Goal: Task Accomplishment & Management: Use online tool/utility

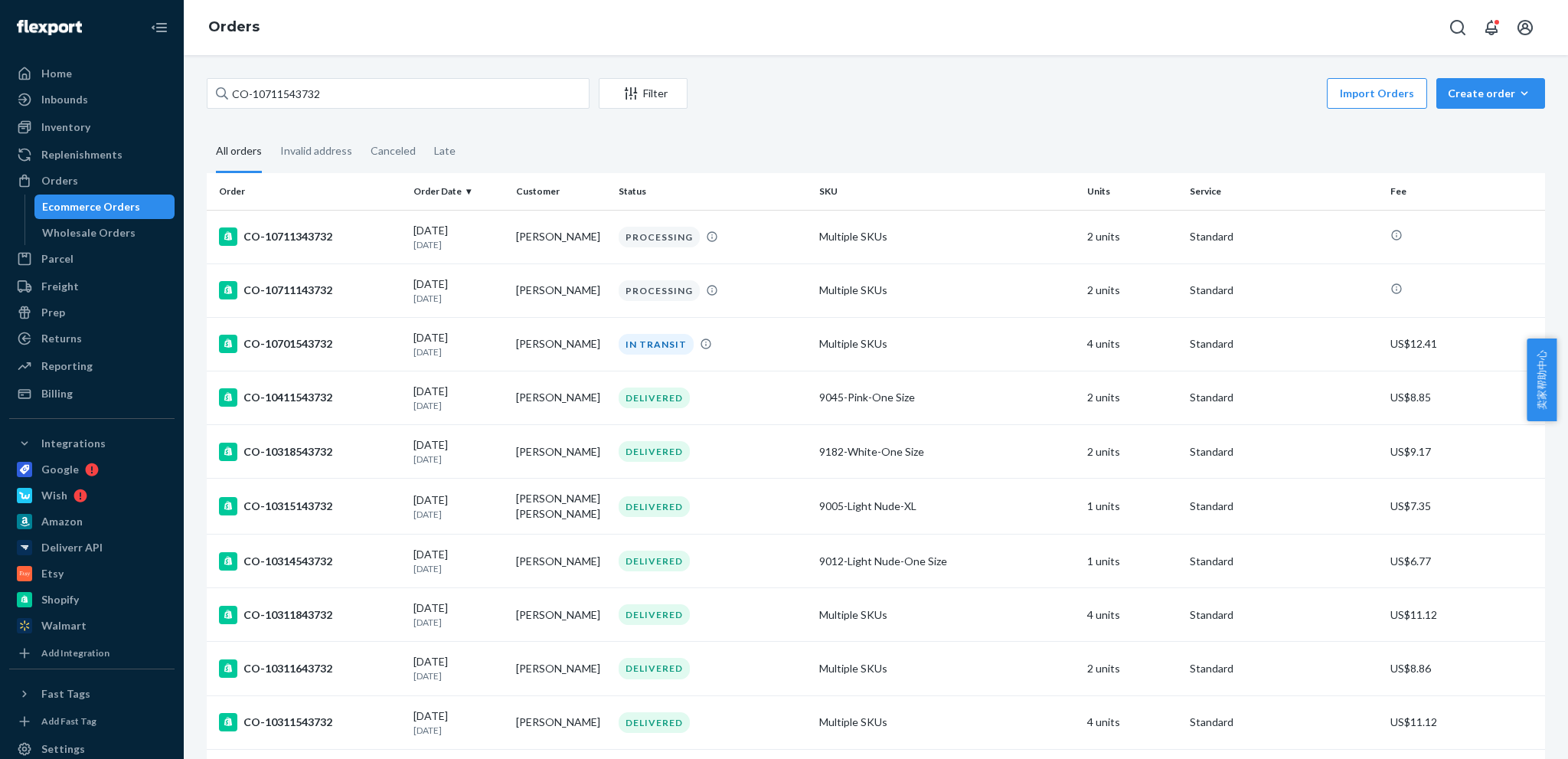
click at [469, 94] on input "CO-10711543732" at bounding box center [398, 93] width 383 height 31
drag, startPoint x: 0, startPoint y: 0, endPoint x: 469, endPoint y: 94, distance: 478.3
click at [469, 94] on input "CO-10711543732" at bounding box center [398, 93] width 383 height 31
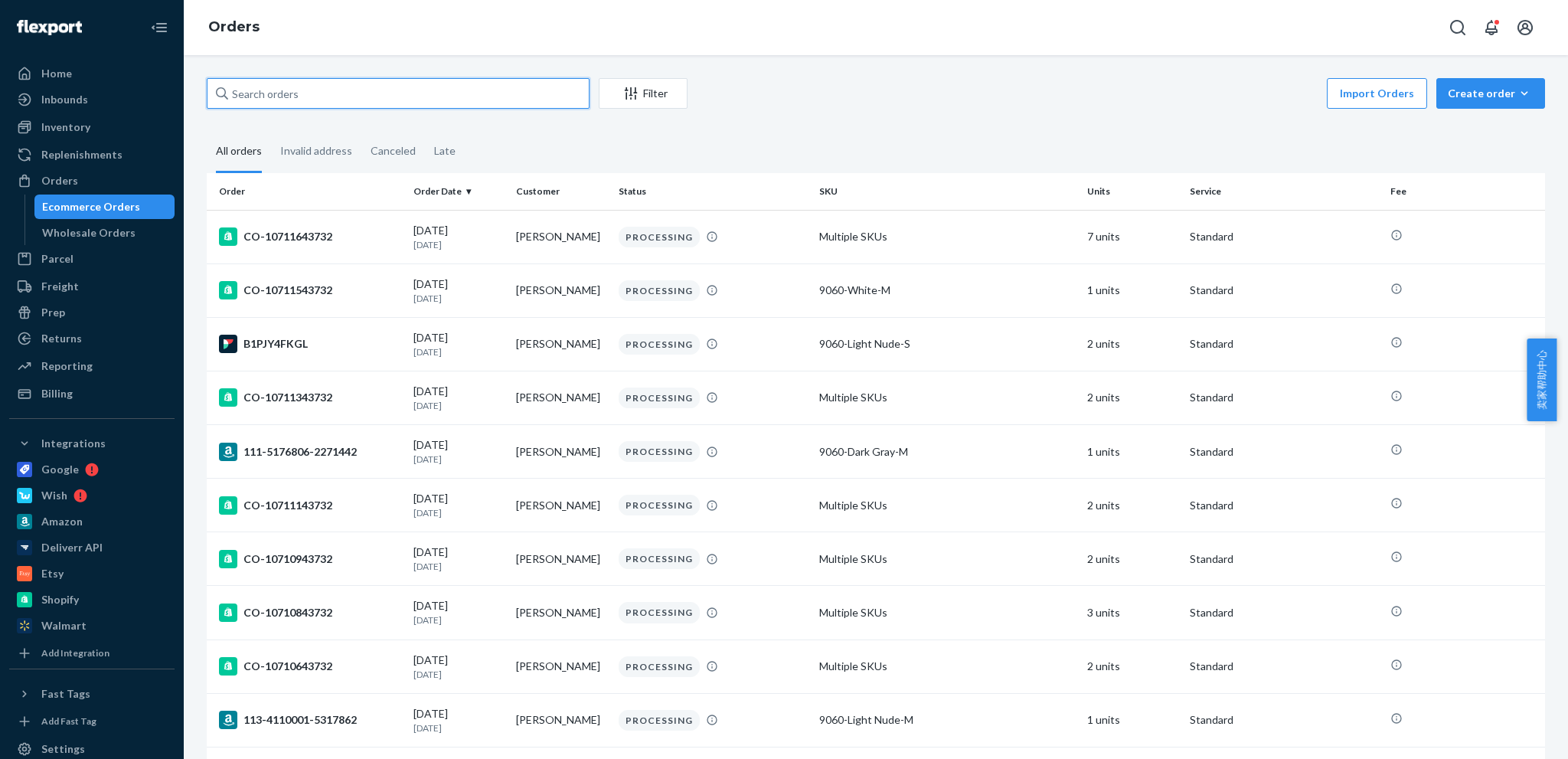
click at [395, 103] on input "text" at bounding box center [398, 93] width 383 height 31
paste input "CO-10652243732"
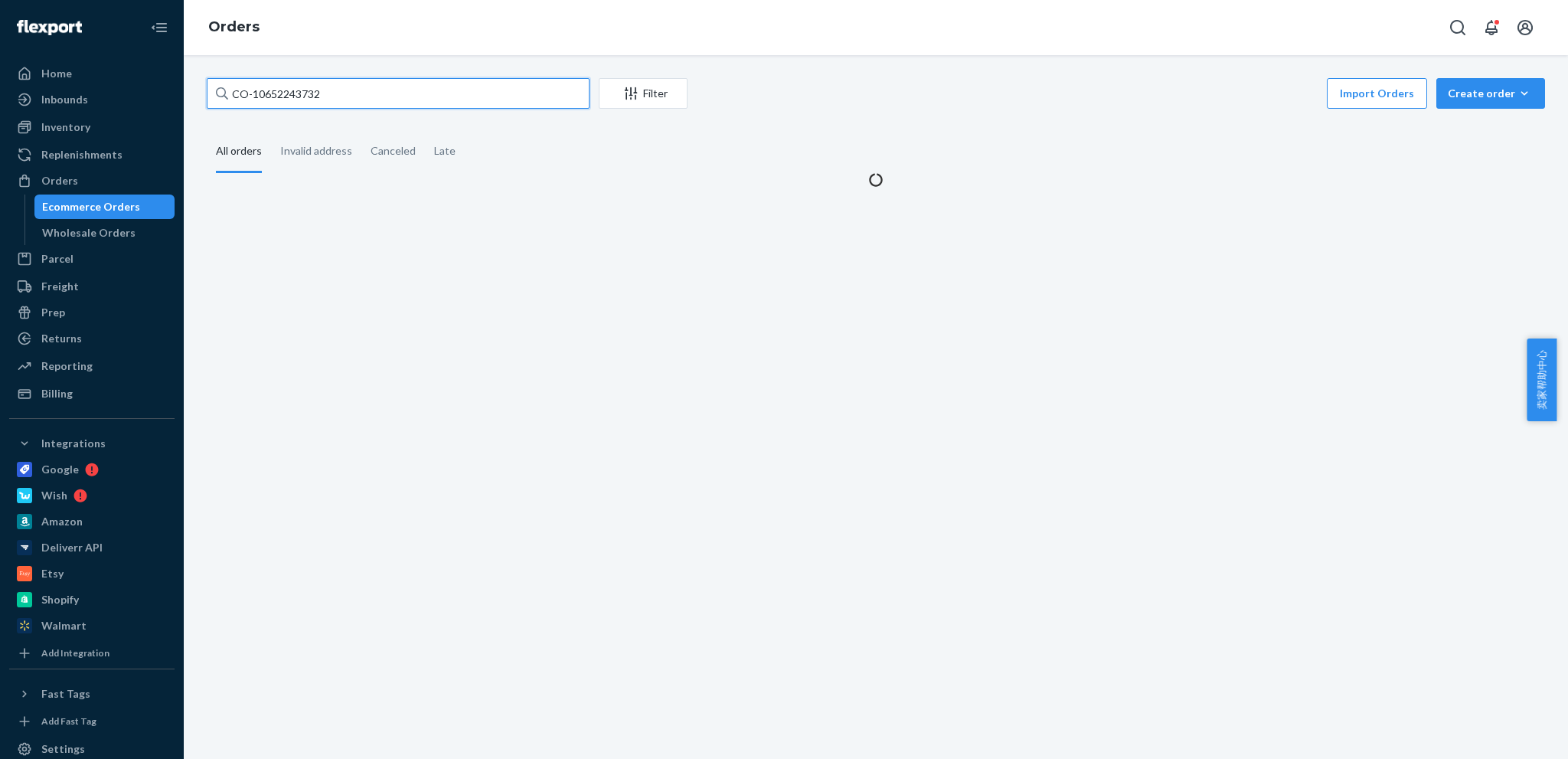
type input "CO-10652243732"
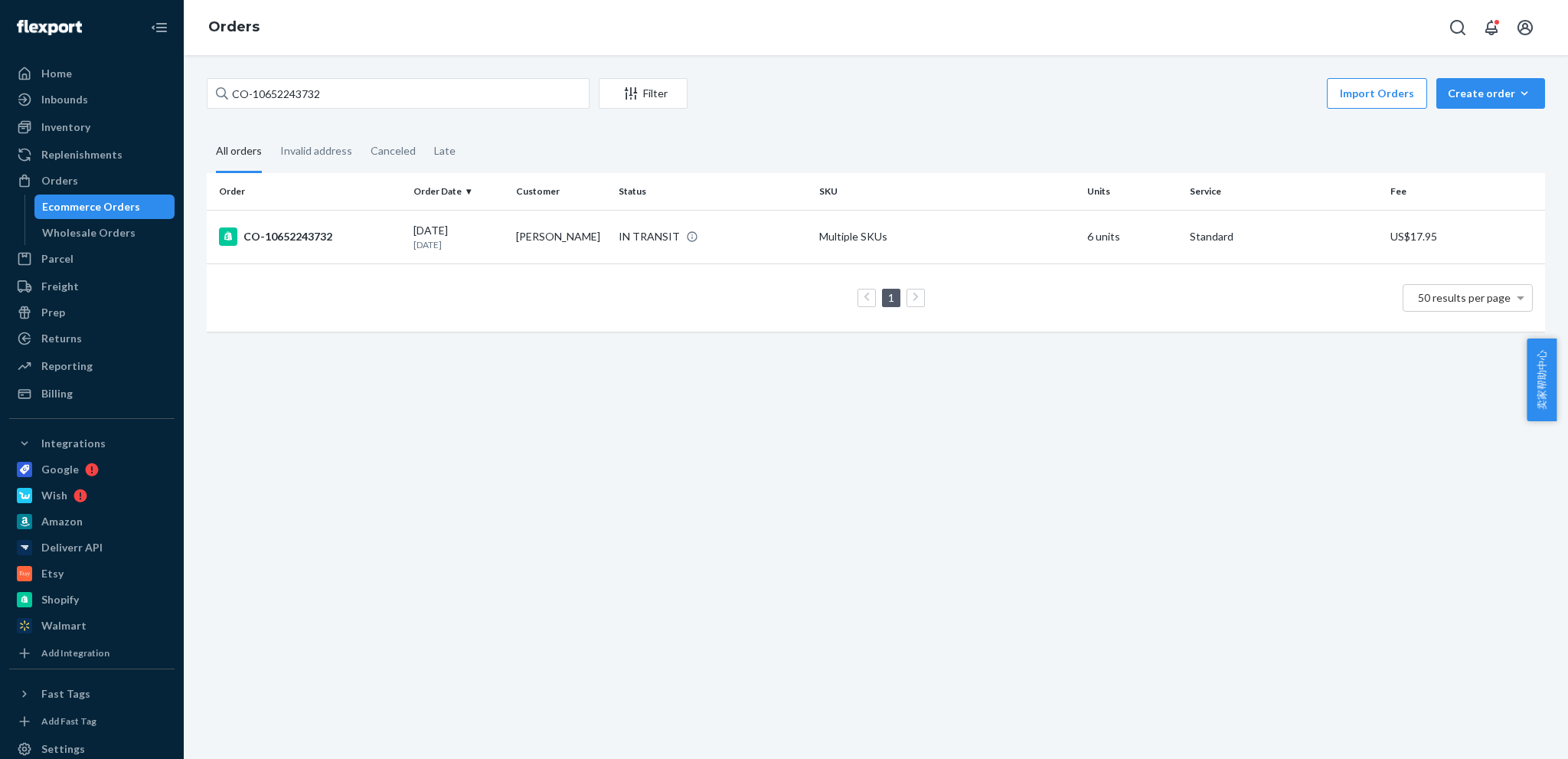
click at [374, 263] on td "1 50 results per page" at bounding box center [876, 297] width 1339 height 68
click at [377, 239] on div "CO-10652243732" at bounding box center [310, 237] width 182 height 19
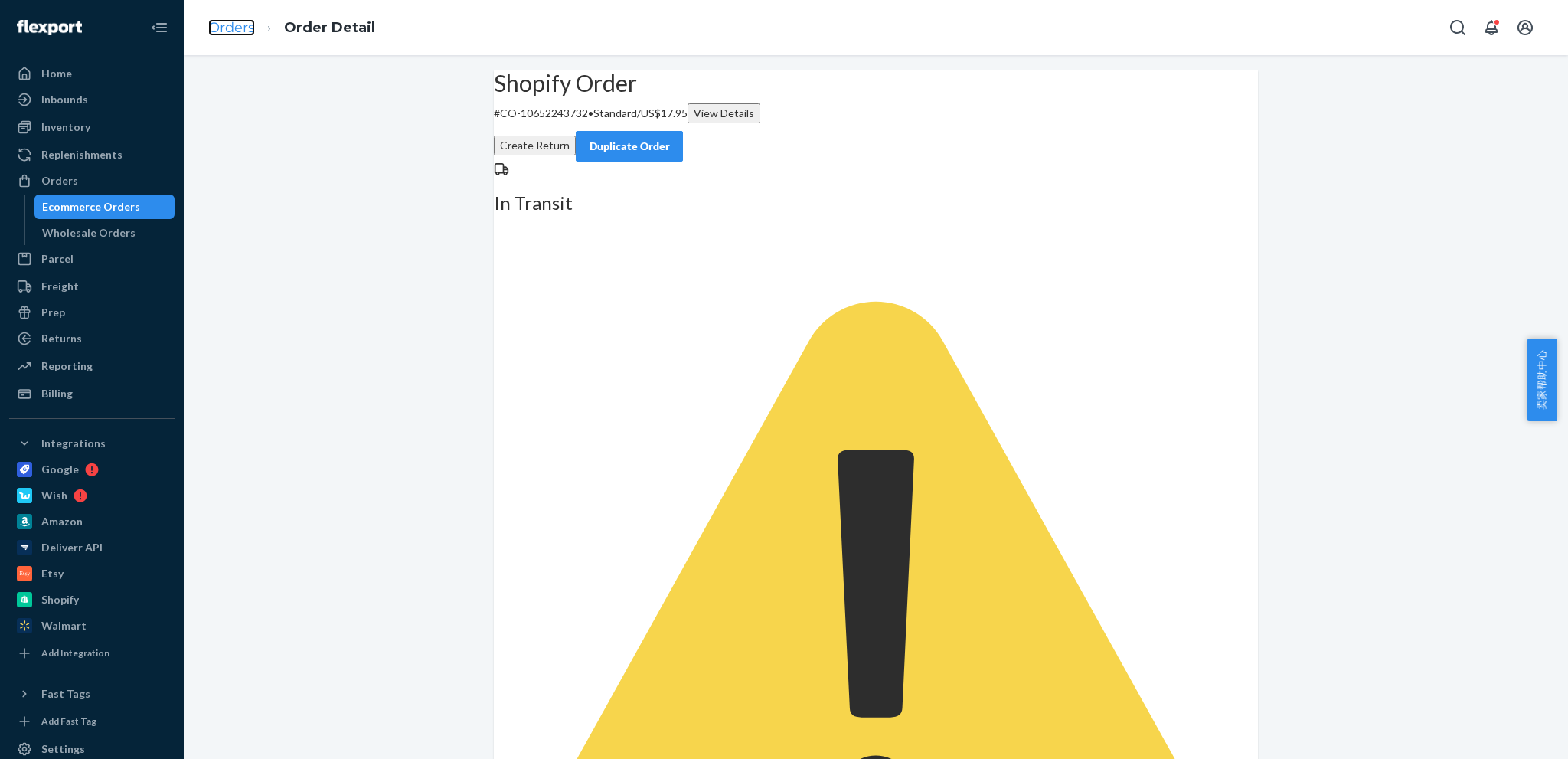
click at [227, 21] on link "Orders" at bounding box center [232, 28] width 47 height 17
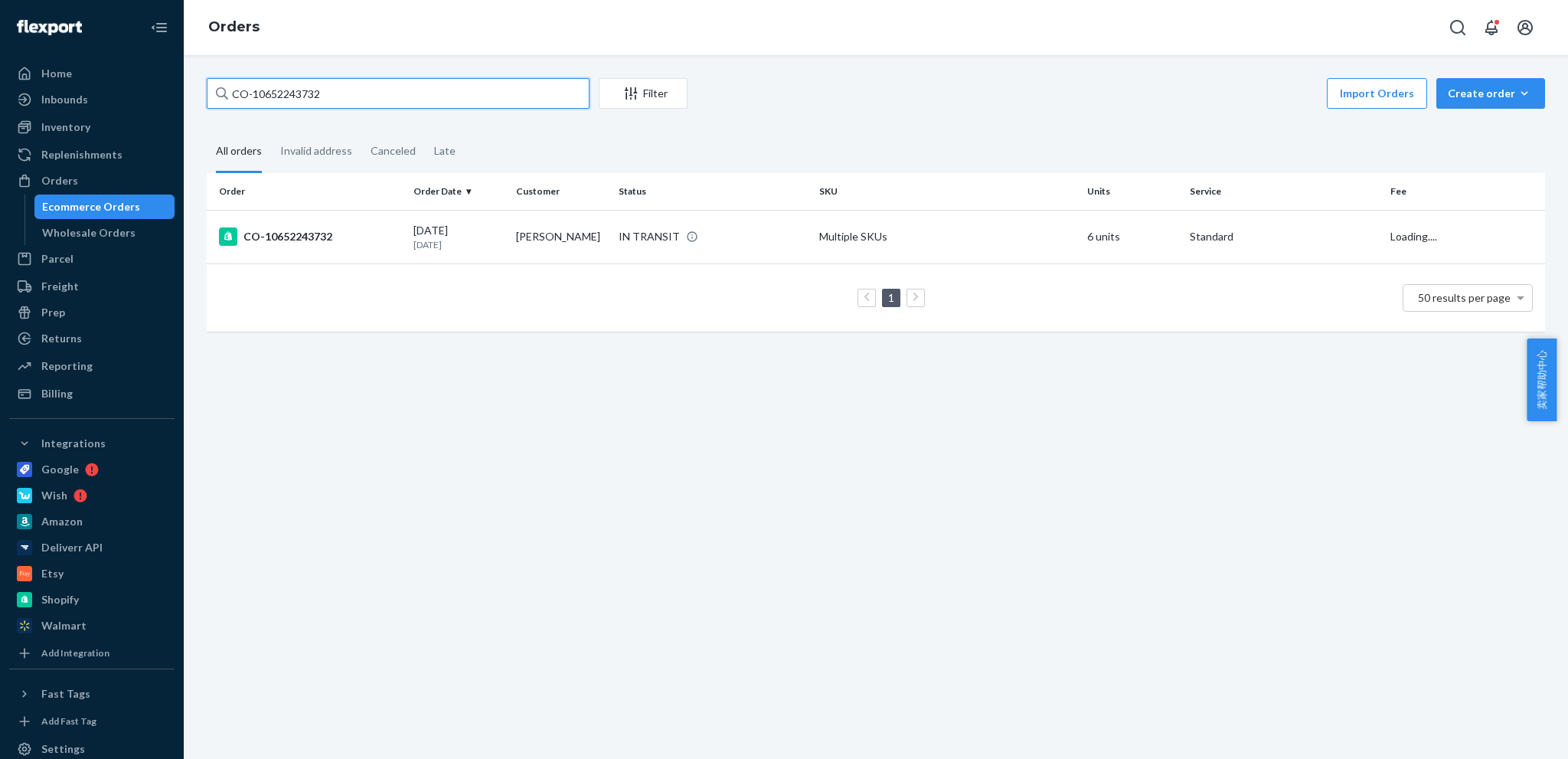
click at [500, 97] on input "CO-10652243732" at bounding box center [398, 93] width 383 height 31
click at [496, 97] on input "CO-10652243732" at bounding box center [398, 93] width 383 height 31
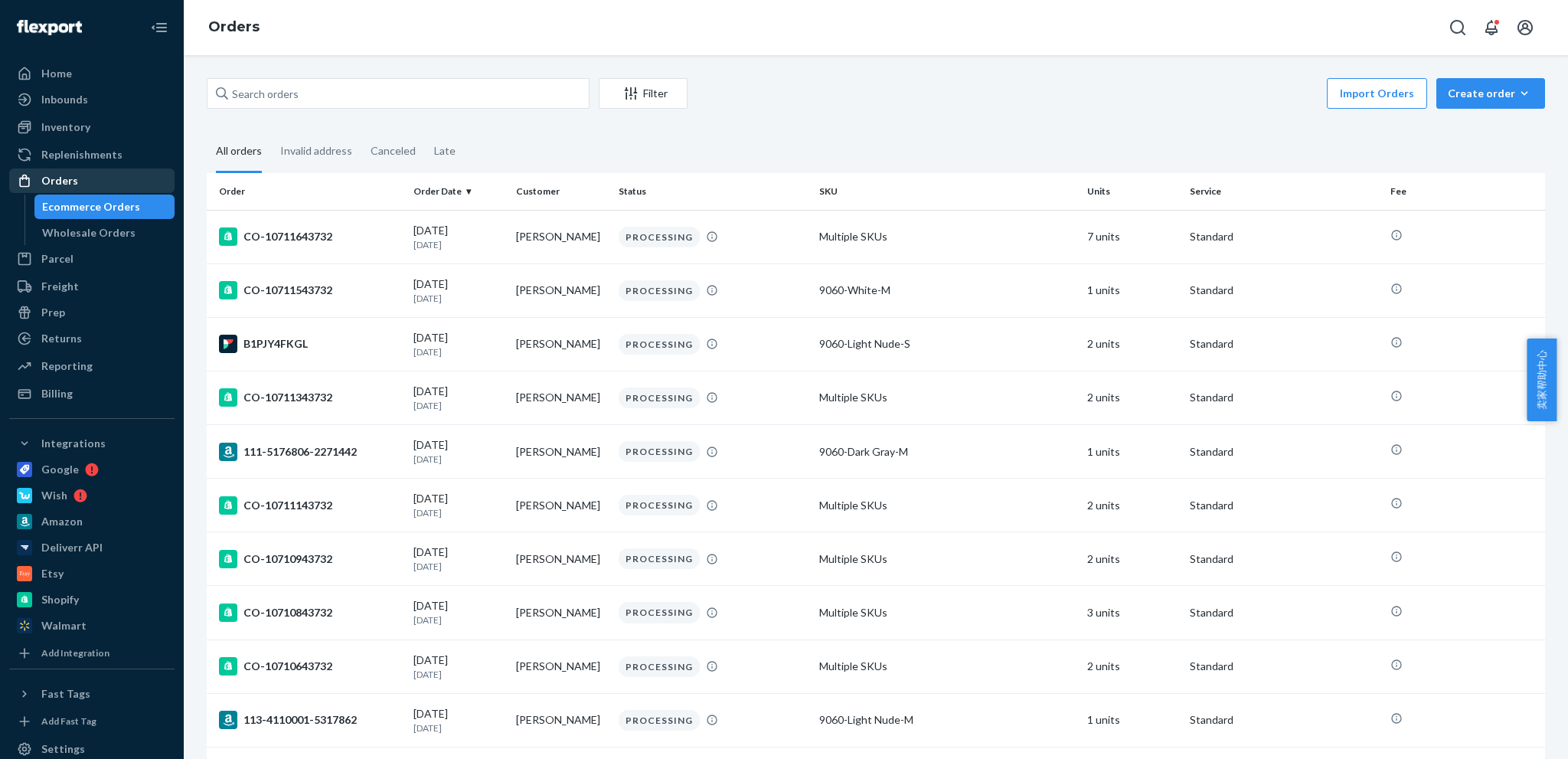
click at [64, 187] on div "Orders" at bounding box center [60, 181] width 37 height 15
click at [642, 103] on button "Filter" at bounding box center [643, 93] width 89 height 31
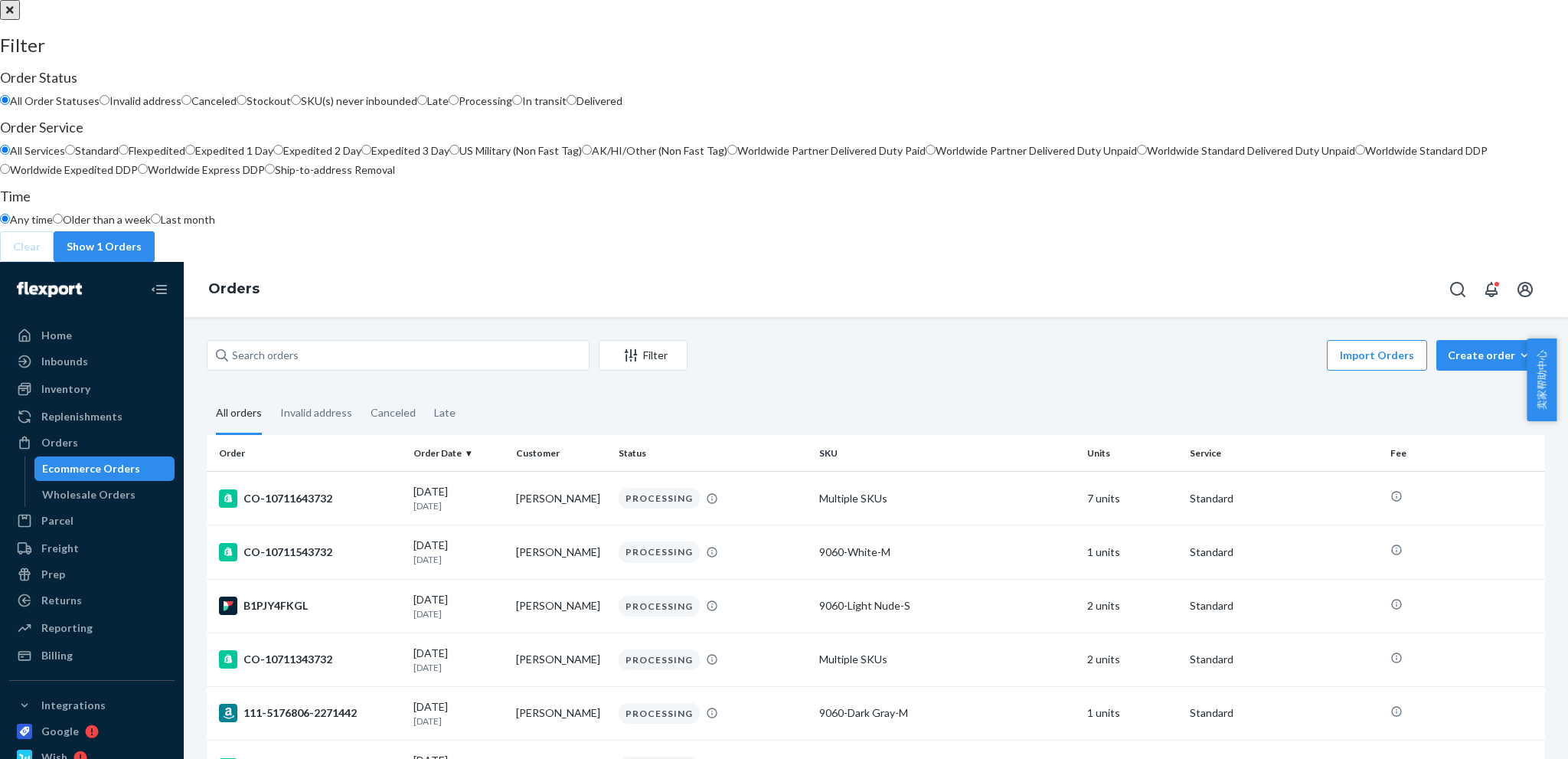
click at [522, 105] on input "In transit" at bounding box center [517, 100] width 10 height 10
radio input "true"
radio input "false"
click at [173, 262] on button "Show 1492 Orders" at bounding box center [113, 247] width 120 height 31
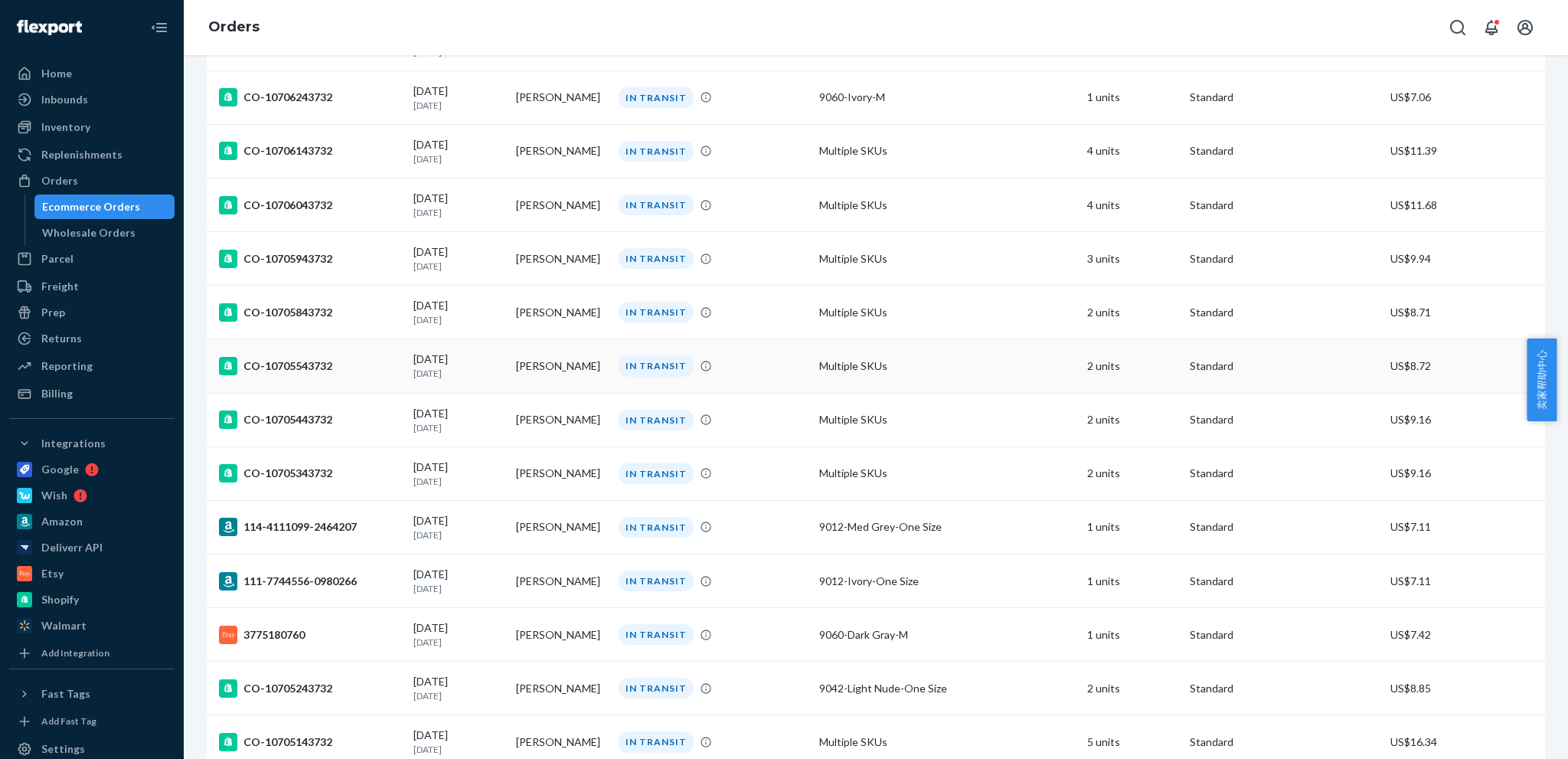
scroll to position [2252, 0]
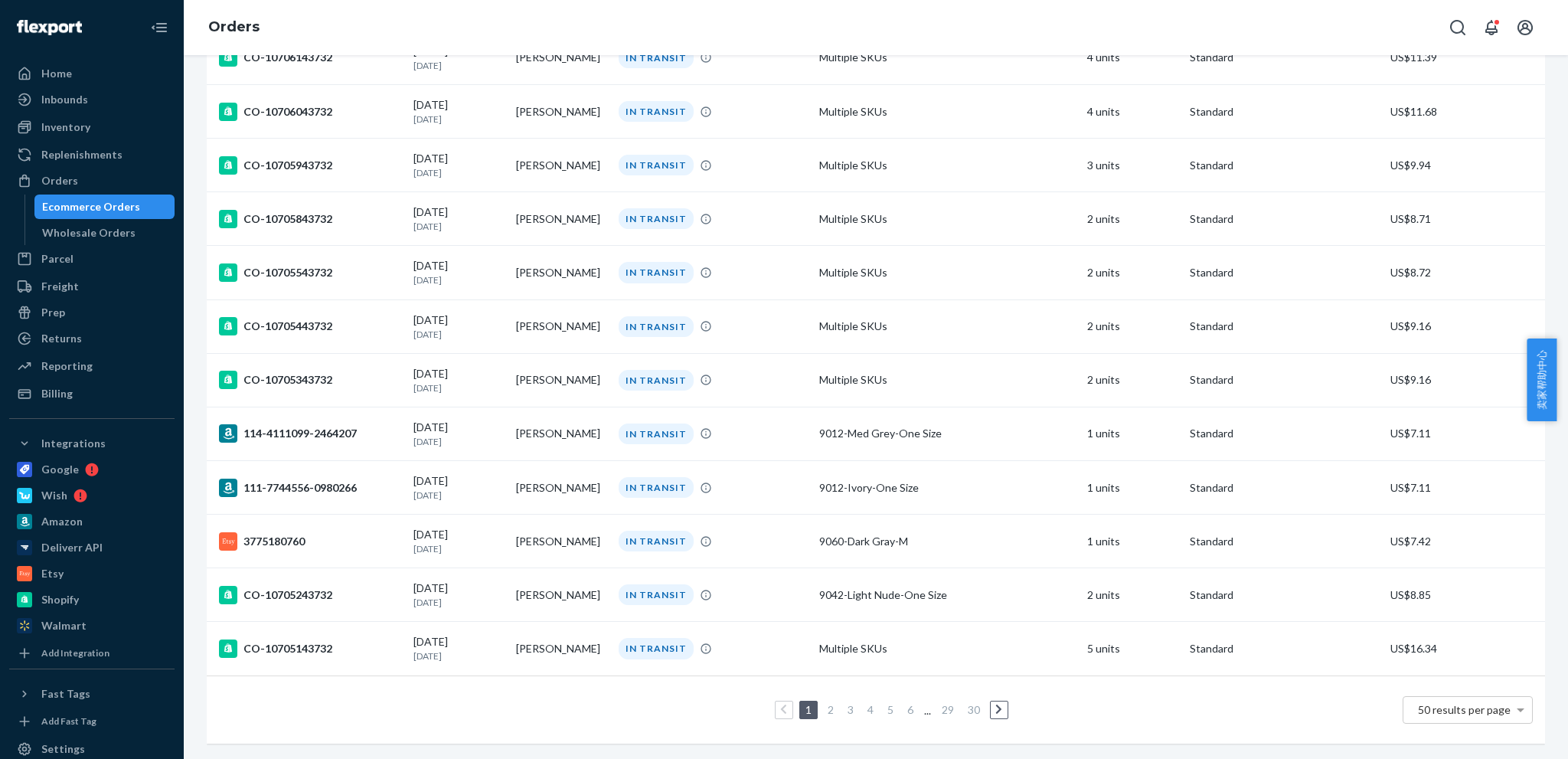
click at [888, 703] on link "5" at bounding box center [891, 710] width 12 height 13
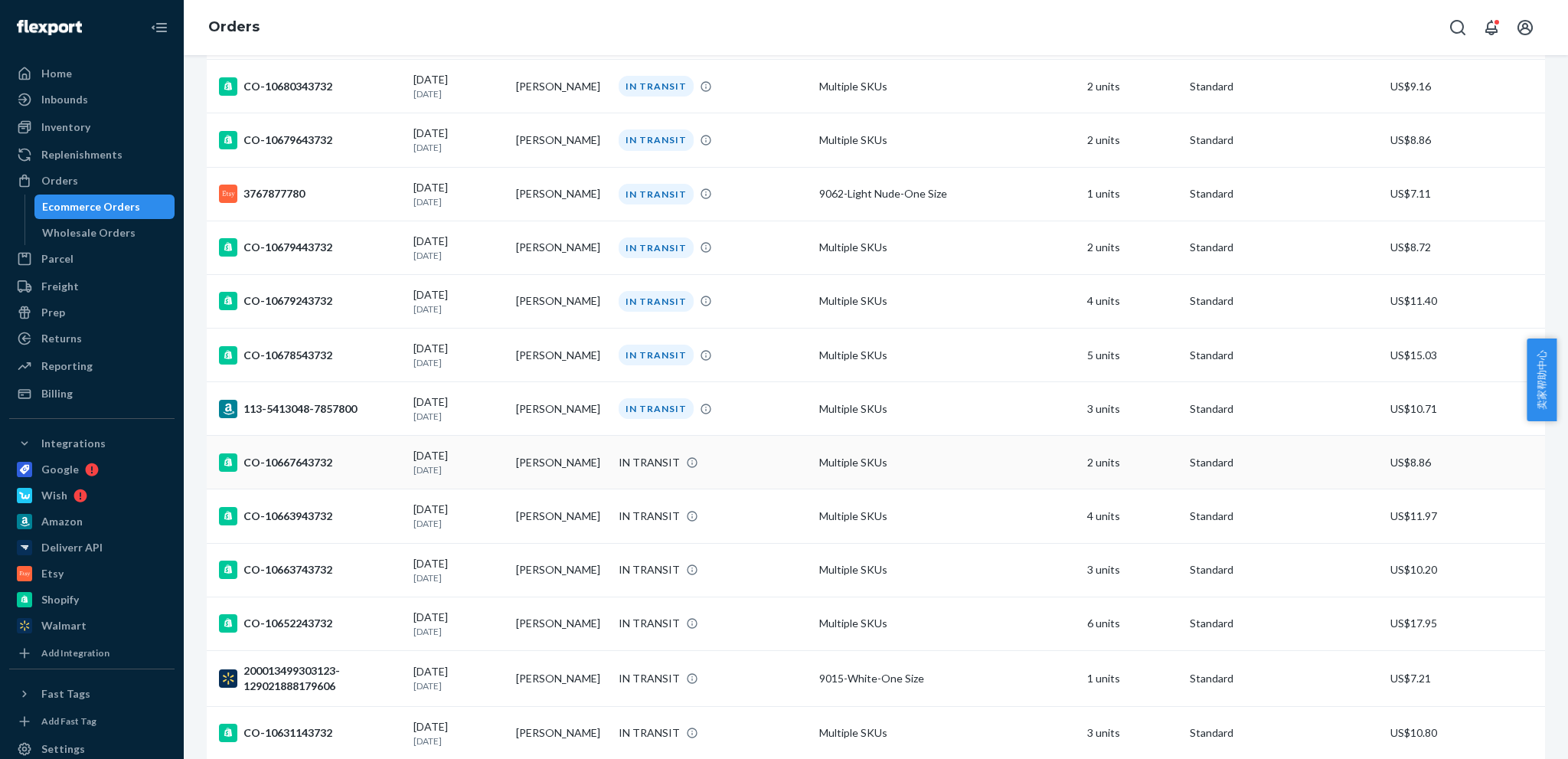
scroll to position [2221, 0]
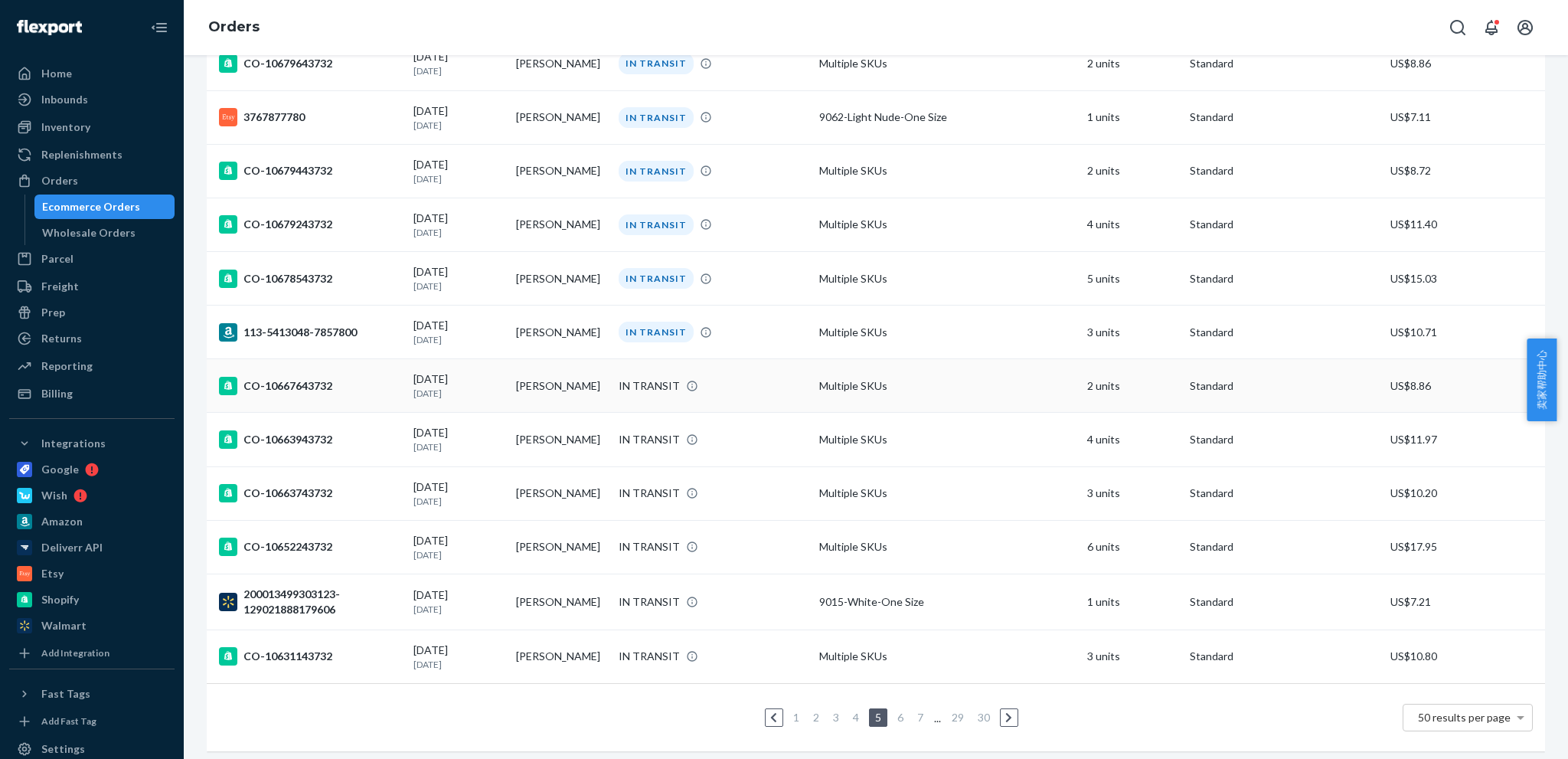
click at [292, 377] on div "CO-10667643732" at bounding box center [310, 386] width 182 height 19
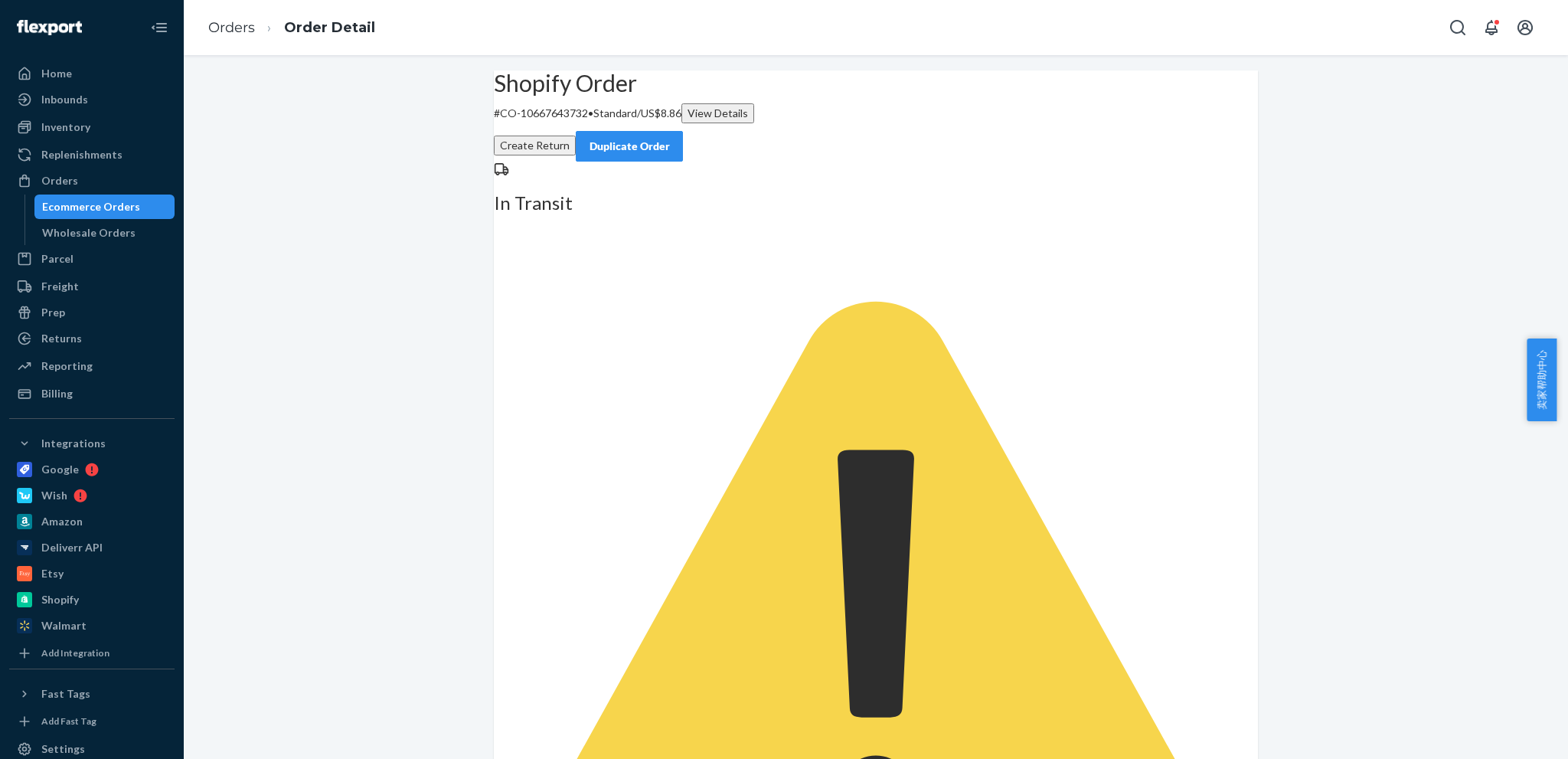
drag, startPoint x: 516, startPoint y: 151, endPoint x: 528, endPoint y: 147, distance: 12.6
click at [527, 148] on div "Shopify Order # CO-10667643732 • Standard / US$8.86 View Details Create Return …" at bounding box center [876, 116] width 764 height 91
click at [530, 124] on p "# CO-10667643732 • Standard / US$8.86 View Details" at bounding box center [876, 114] width 764 height 20
drag, startPoint x: 527, startPoint y: 148, endPoint x: 610, endPoint y: 149, distance: 83.0
click at [610, 124] on p "# CO-10667643732 • Standard / US$8.86 View Details" at bounding box center [876, 114] width 764 height 20
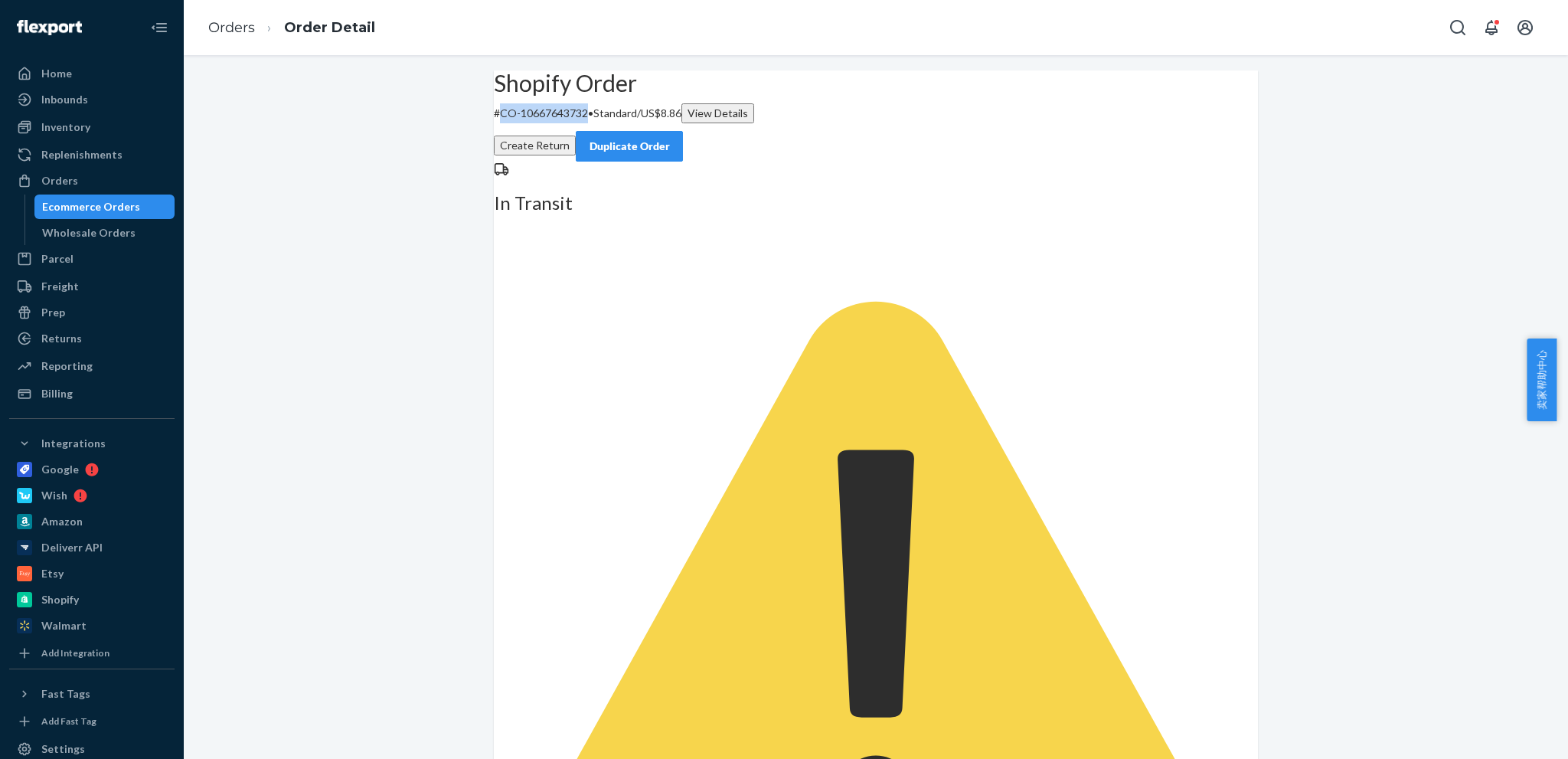
copy p "CO-10667643732"
click at [212, 29] on link "Orders" at bounding box center [232, 28] width 47 height 17
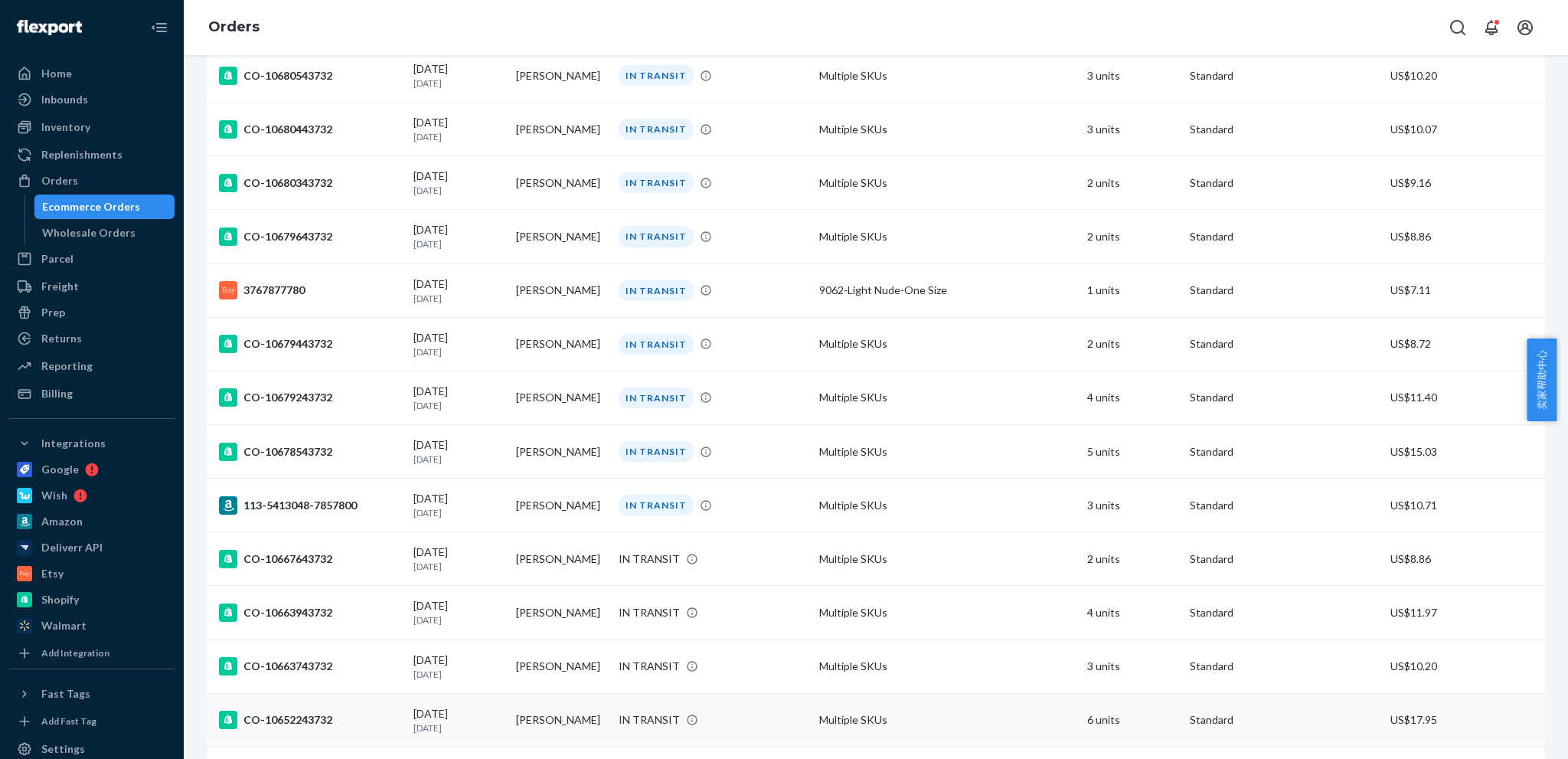
scroll to position [2144, 0]
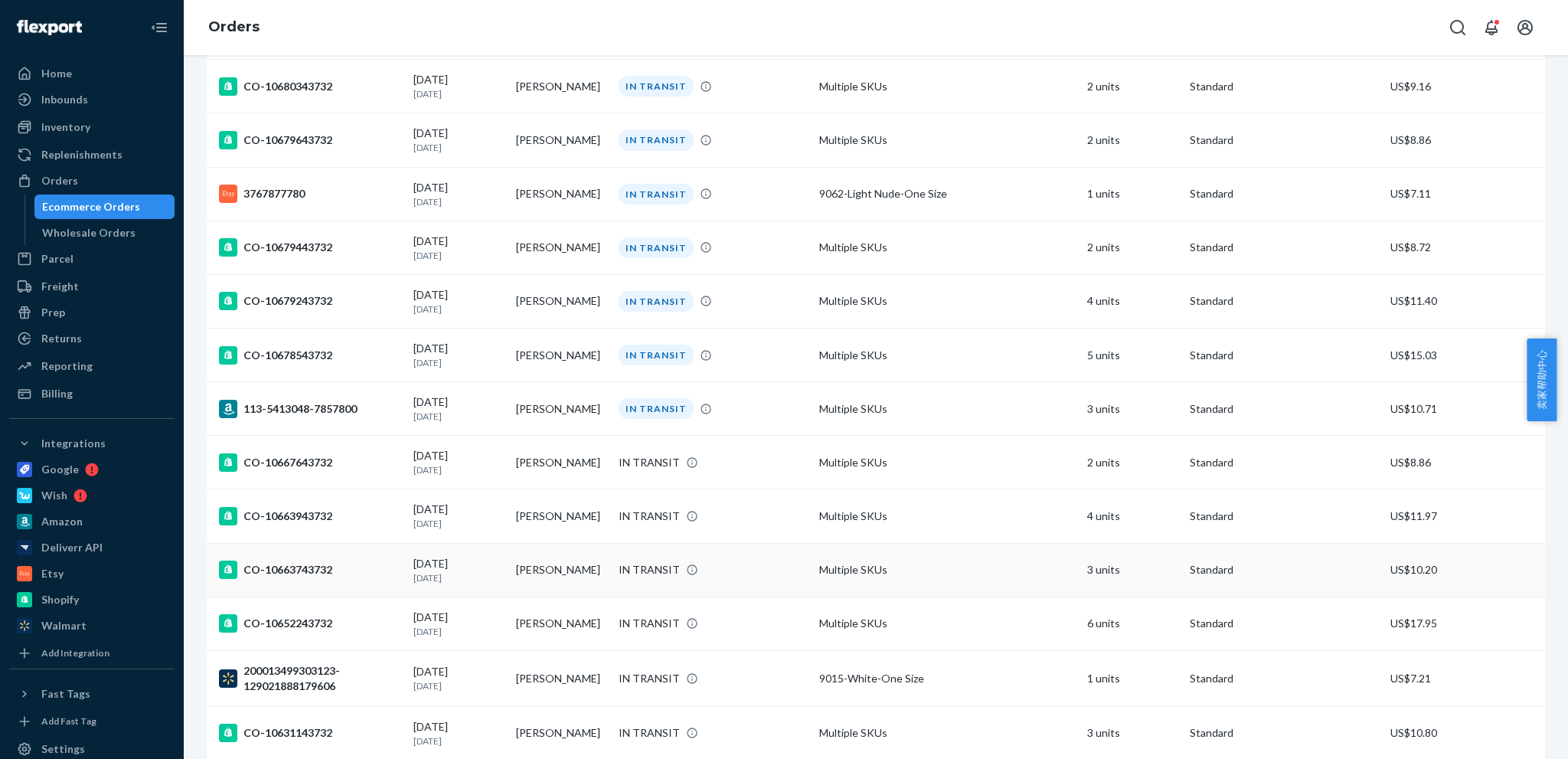
click at [289, 564] on div "CO-10663743732" at bounding box center [310, 570] width 182 height 19
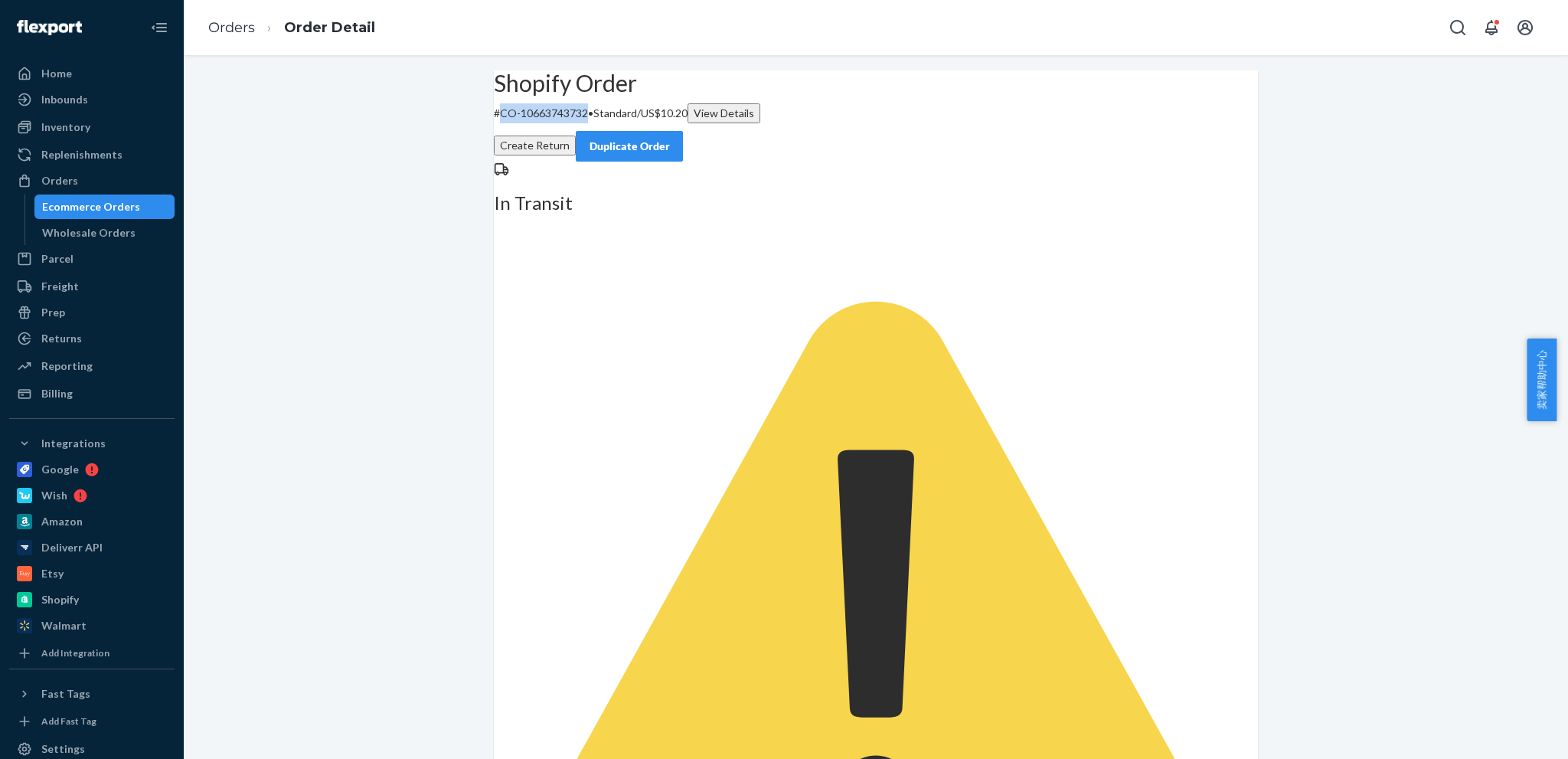
drag, startPoint x: 523, startPoint y: 151, endPoint x: 613, endPoint y: 152, distance: 90.0
click at [613, 124] on p "# CO-10663743732 • Standard / US$10.20 View Details" at bounding box center [876, 114] width 764 height 20
copy p "CO-10663743732"
click at [233, 32] on link "Orders" at bounding box center [232, 28] width 47 height 17
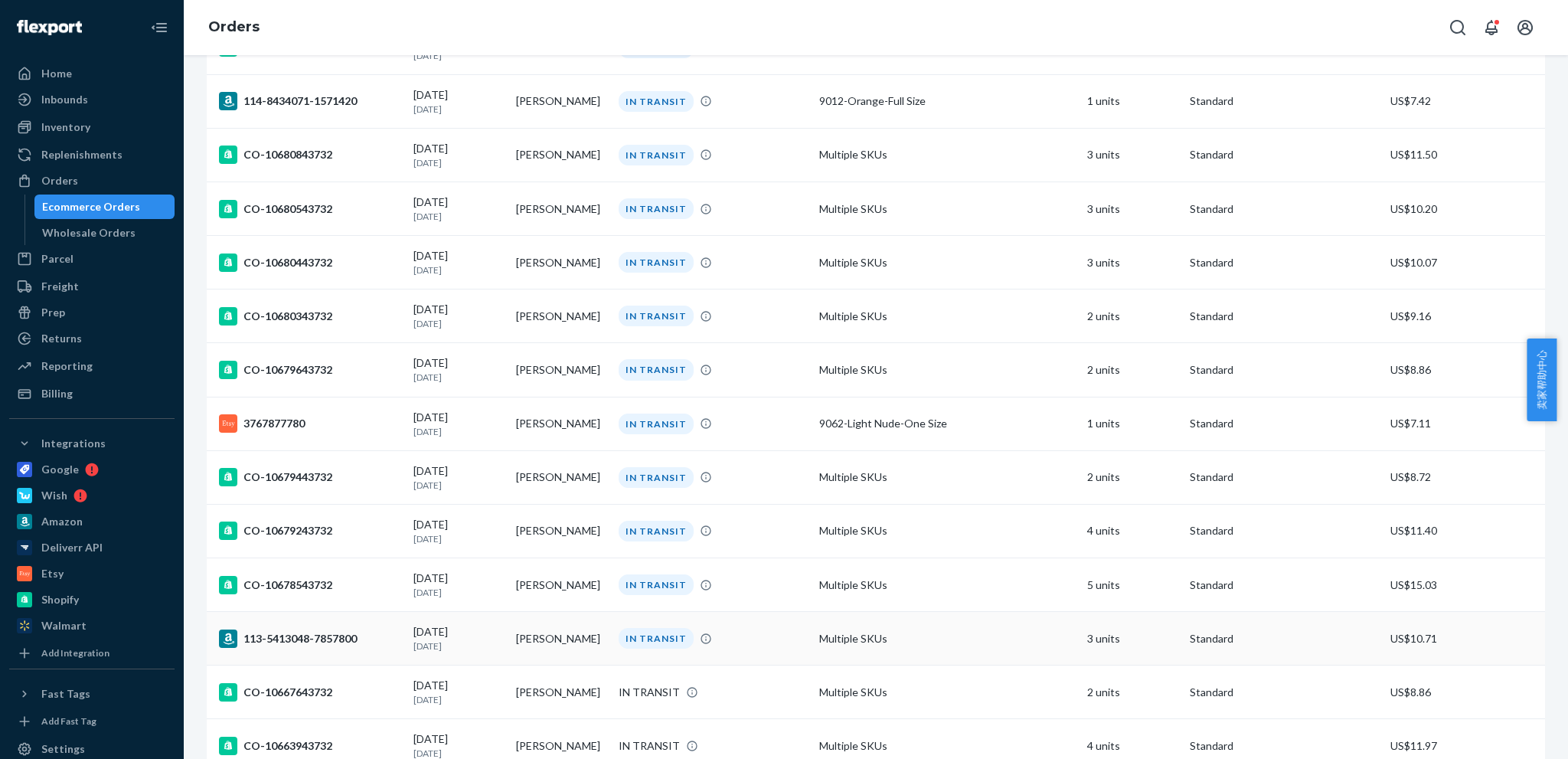
scroll to position [2221, 0]
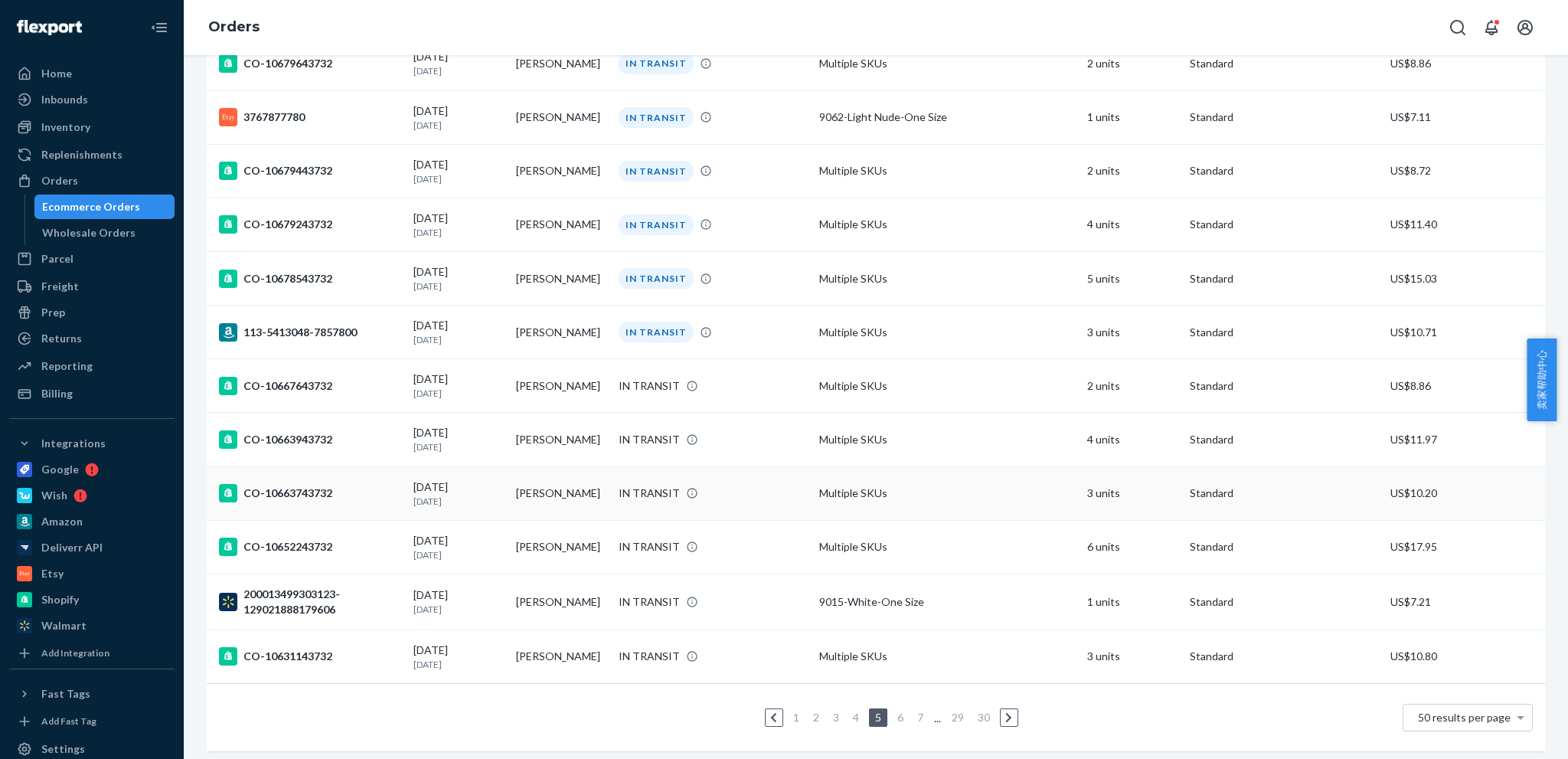
click at [295, 488] on div "CO-10663743732" at bounding box center [310, 493] width 182 height 19
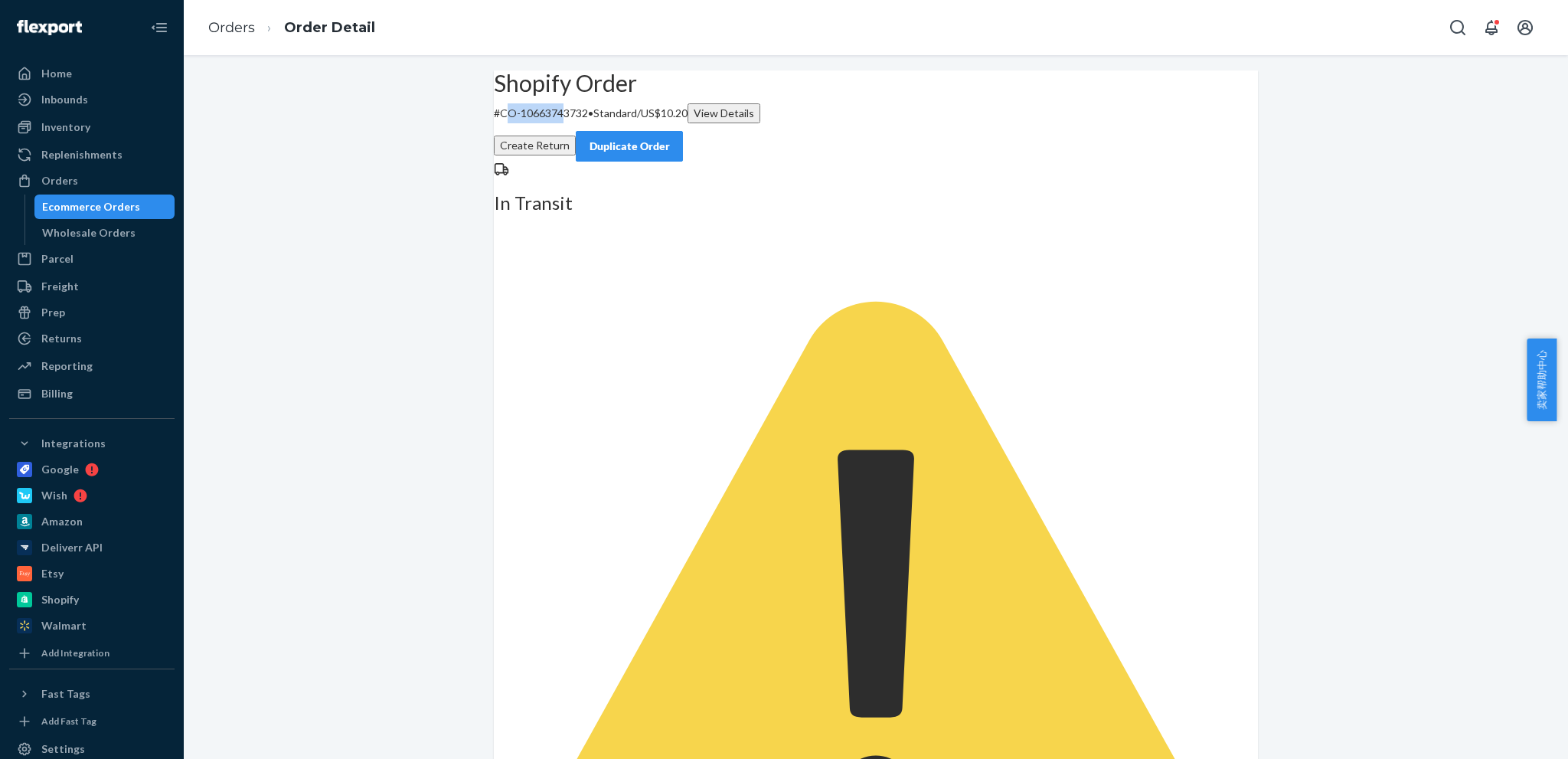
drag, startPoint x: 530, startPoint y: 146, endPoint x: 591, endPoint y: 151, distance: 61.2
click at [591, 124] on p "# CO-10663743732 • Standard / US$10.20 View Details" at bounding box center [876, 114] width 764 height 20
drag, startPoint x: 524, startPoint y: 151, endPoint x: 615, endPoint y: 147, distance: 91.1
click at [615, 124] on p "# CO-10663743732 • Standard / US$10.20 View Details" at bounding box center [876, 114] width 764 height 20
copy p "CO-10663743732"
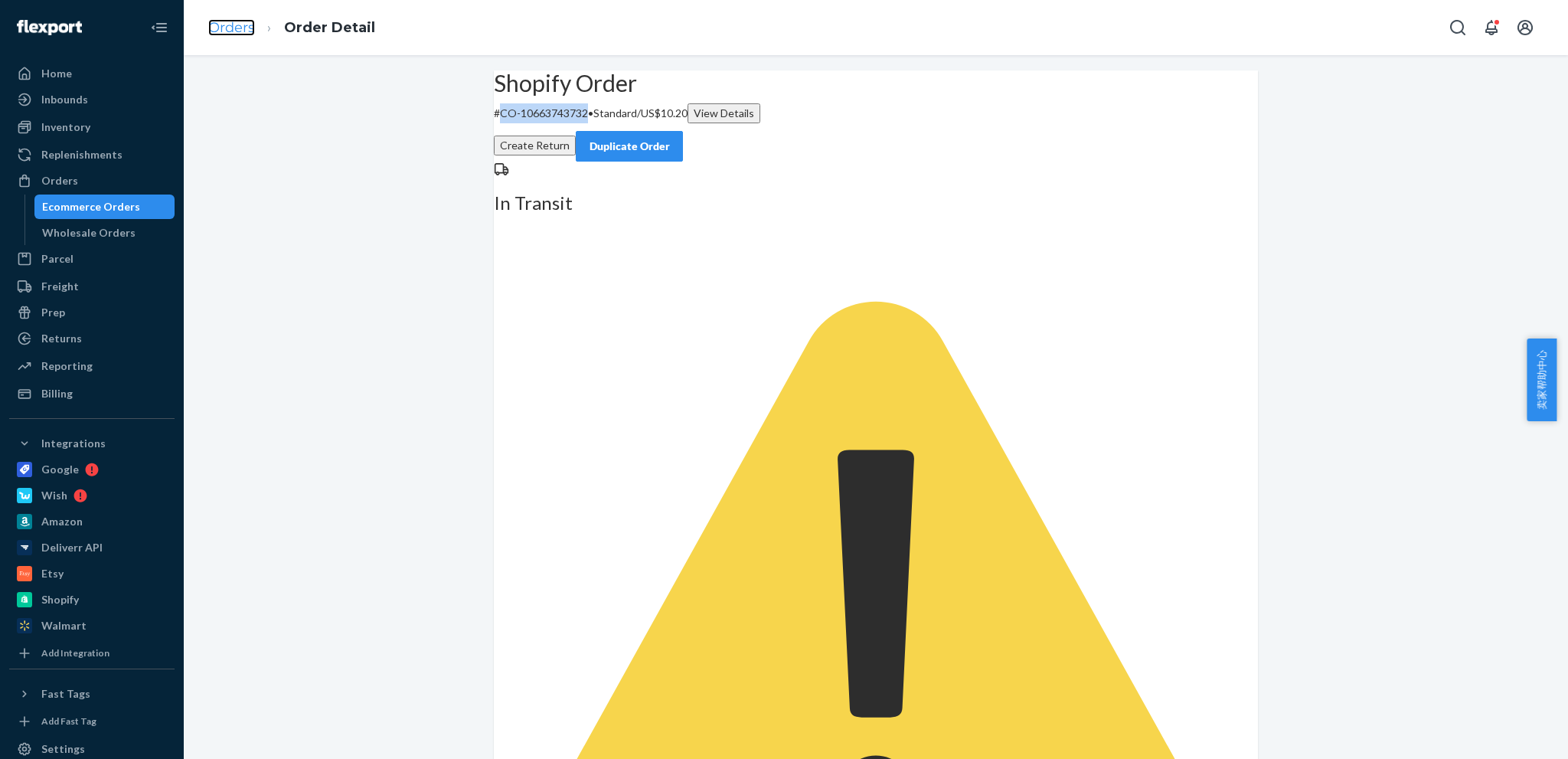
click at [224, 34] on link "Orders" at bounding box center [232, 28] width 47 height 17
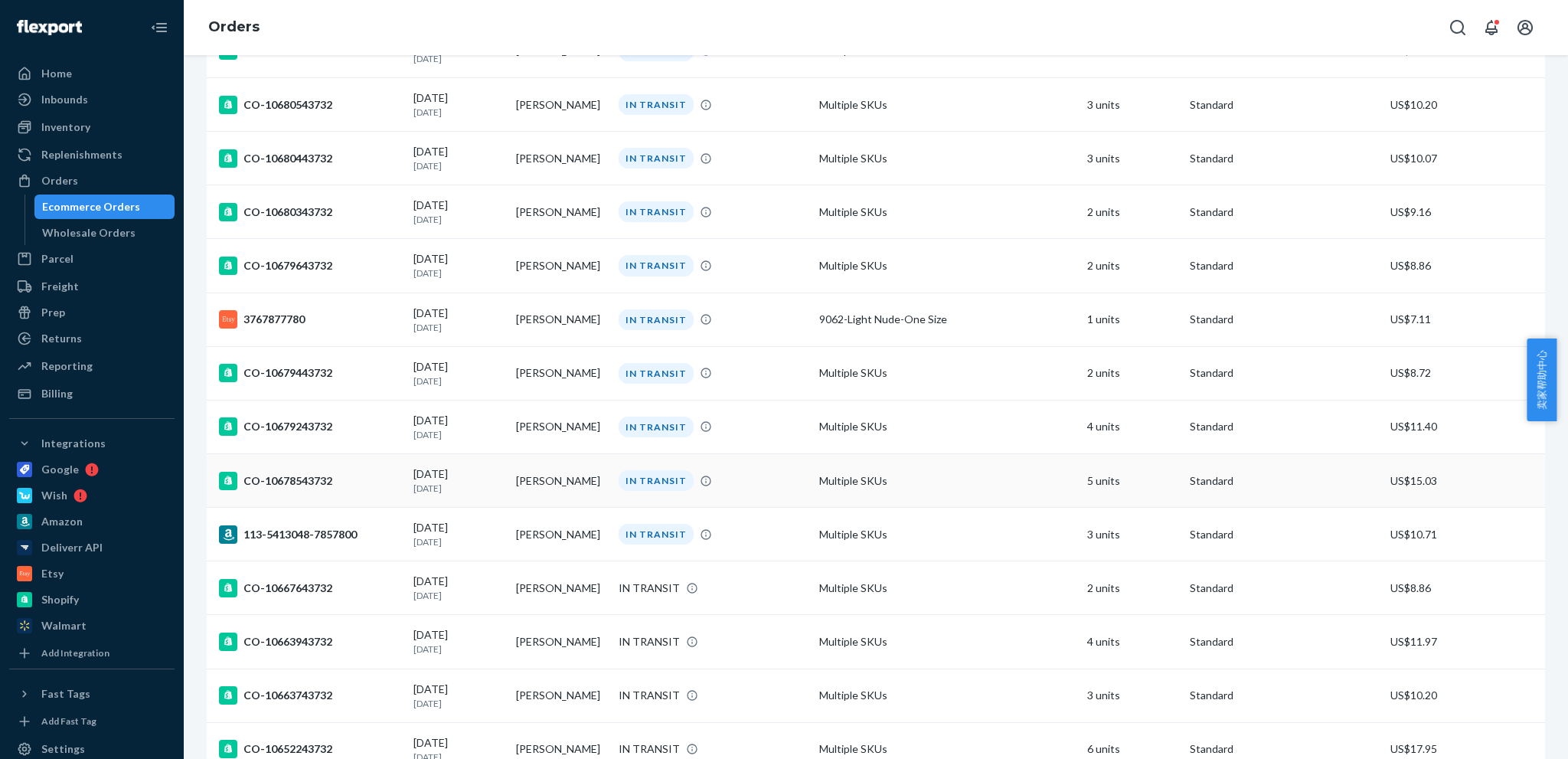
scroll to position [2144, 0]
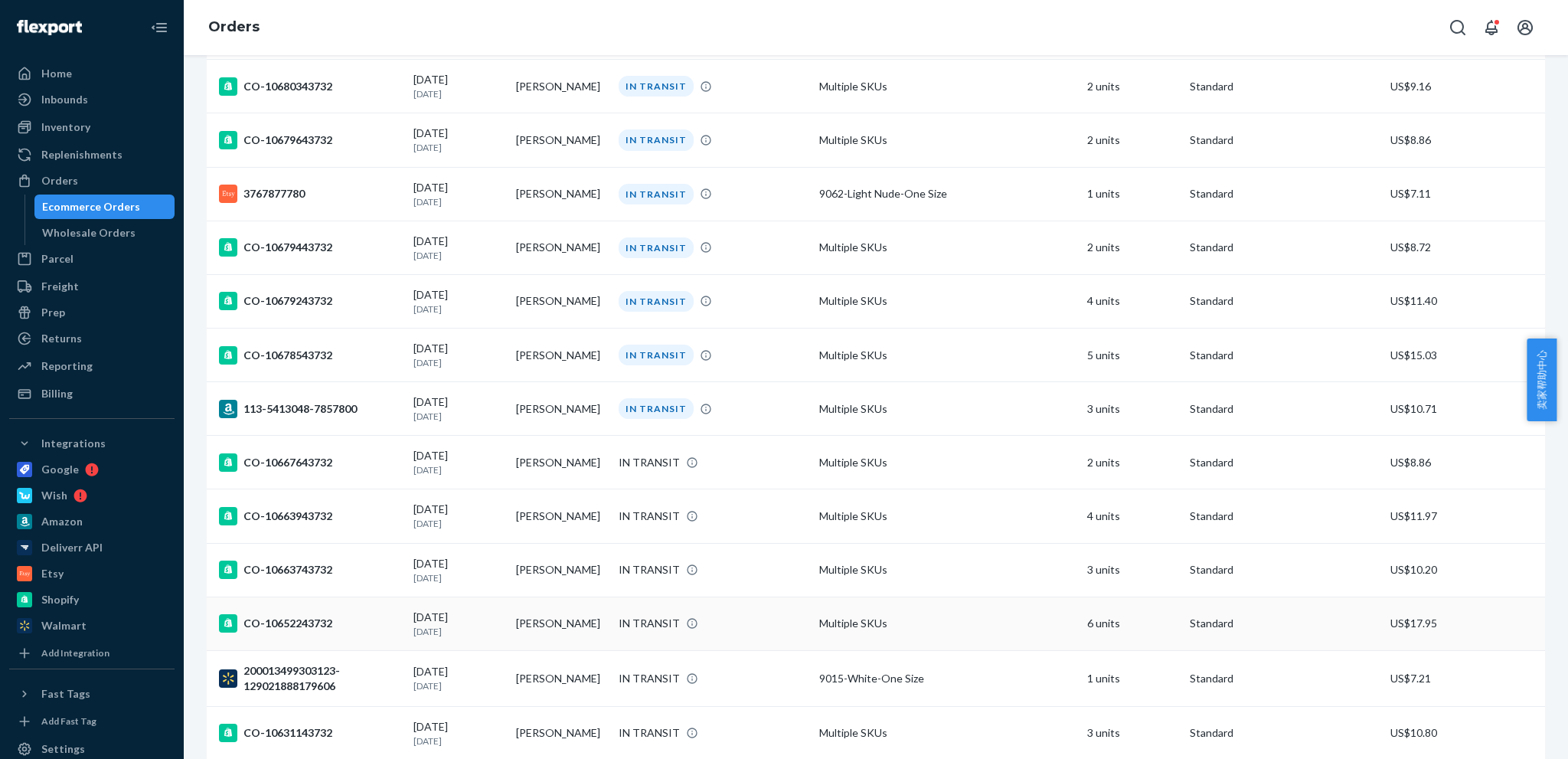
click at [301, 618] on div "CO-10652243732" at bounding box center [310, 623] width 182 height 19
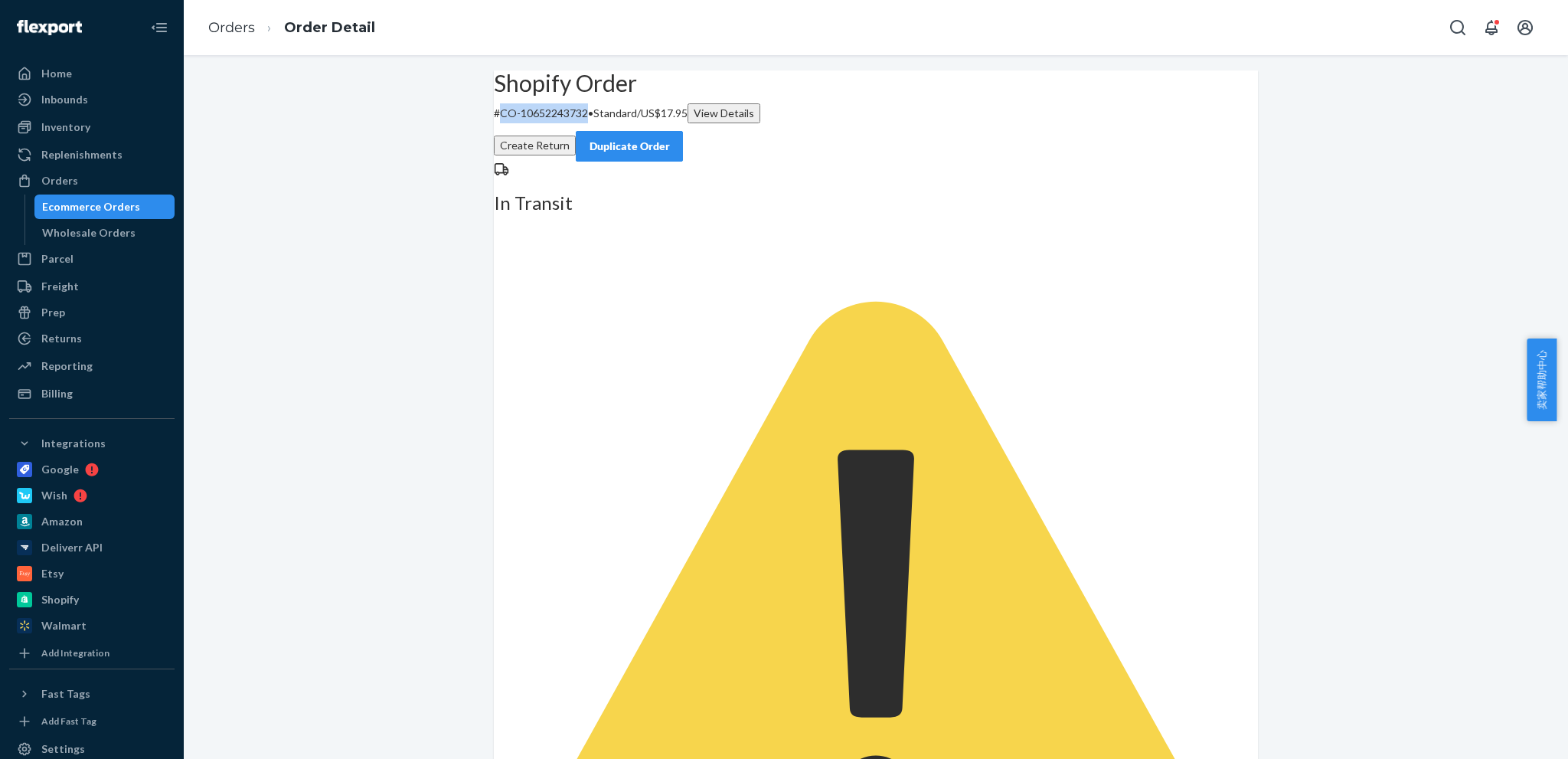
drag, startPoint x: 523, startPoint y: 146, endPoint x: 615, endPoint y: 149, distance: 92.0
click at [615, 124] on p "# CO-10652243732 • Standard / US$17.95 View Details" at bounding box center [876, 114] width 764 height 20
copy p "CO-10652243732"
click at [206, 31] on ol "Orders Order Detail" at bounding box center [292, 28] width 191 height 46
click at [216, 29] on link "Orders" at bounding box center [232, 28] width 47 height 17
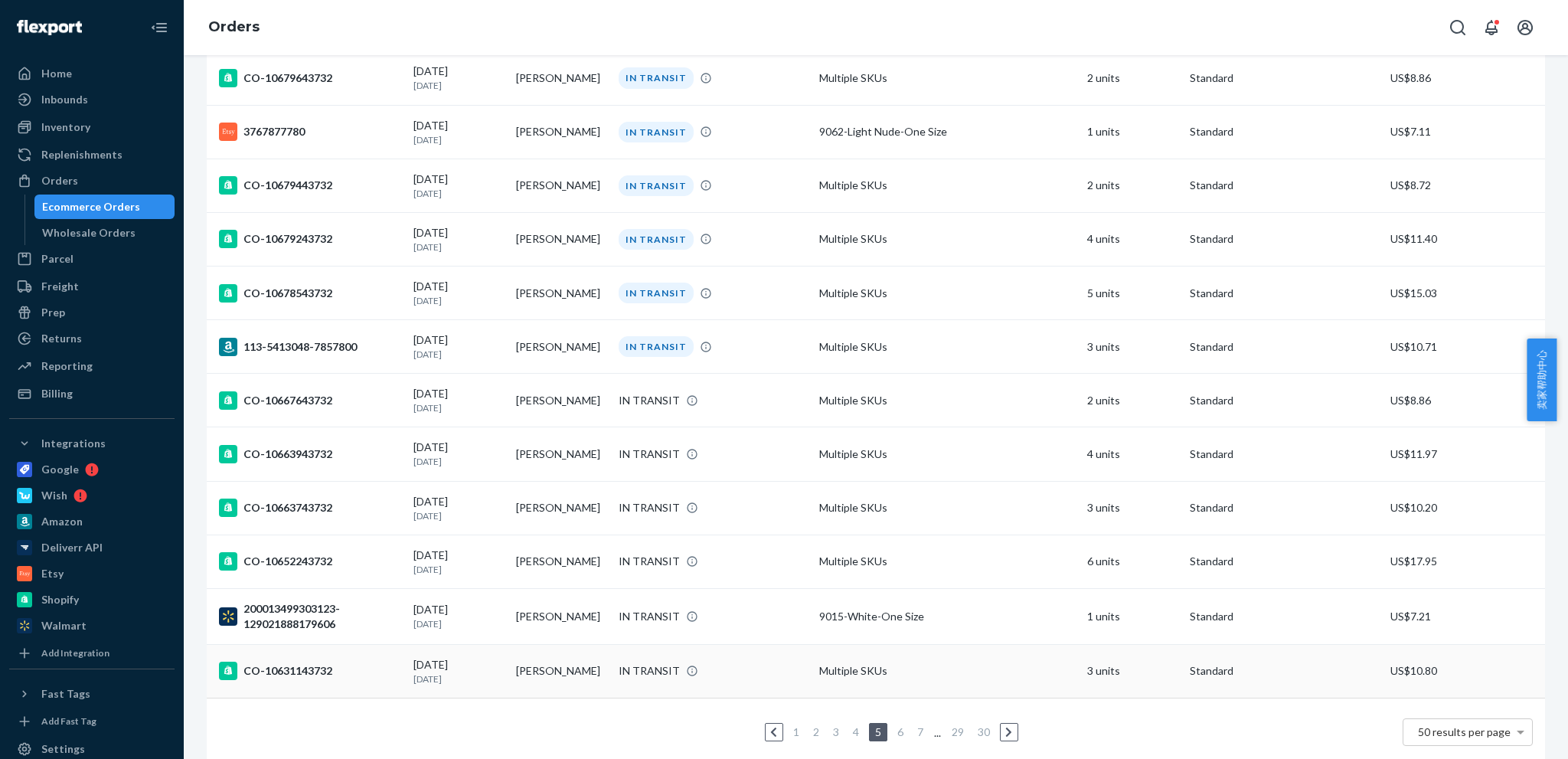
scroll to position [2229, 0]
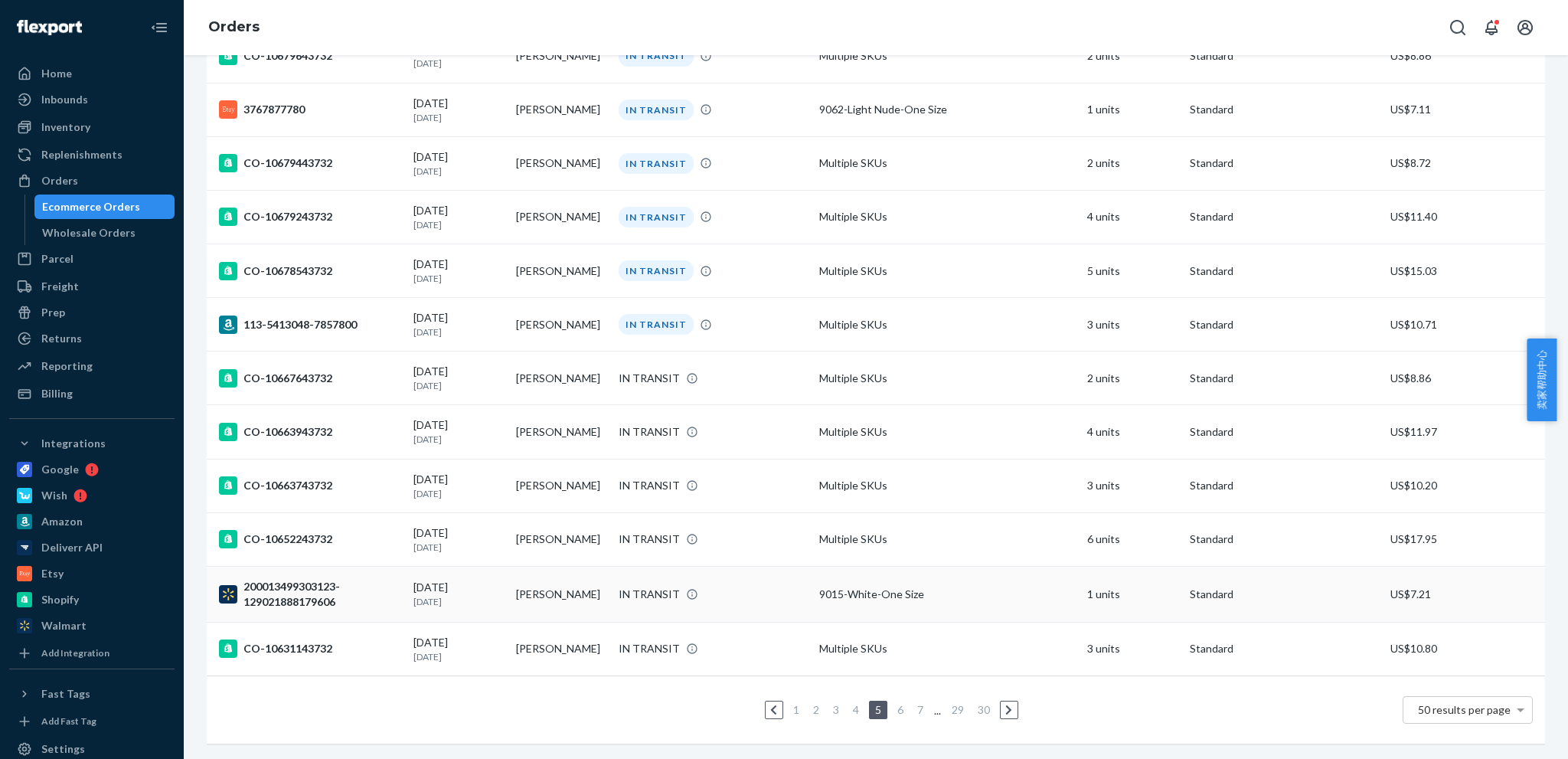
click at [295, 585] on div "200013499303123-129021888179606" at bounding box center [310, 595] width 182 height 31
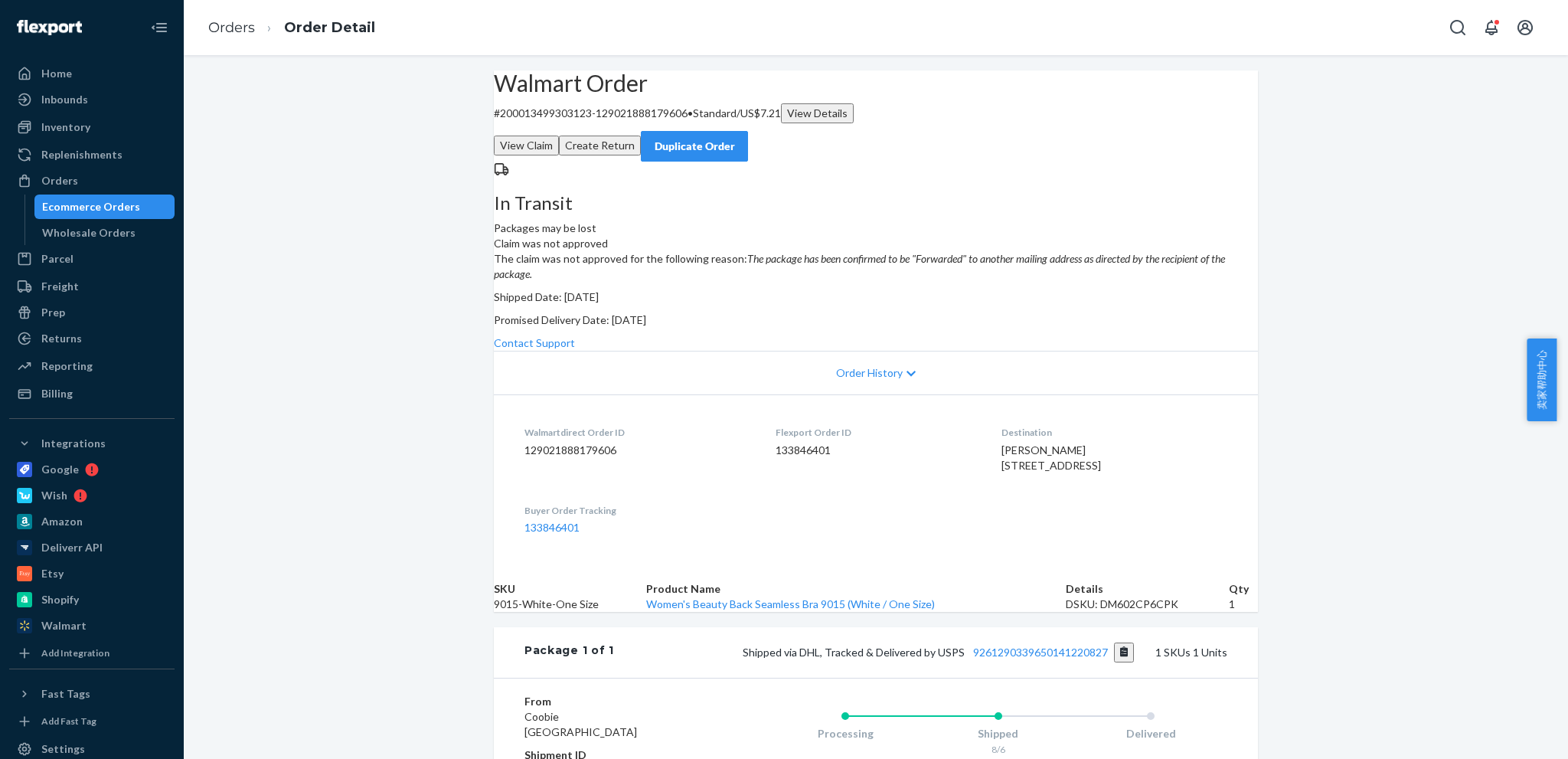
click at [930, 280] on em "The package has been confirmed to be "Forwarded" to another mailing address as …" at bounding box center [859, 266] width 731 height 29
click at [913, 280] on em "The package has been confirmed to be "Forwarded" to another mailing address as …" at bounding box center [859, 266] width 731 height 29
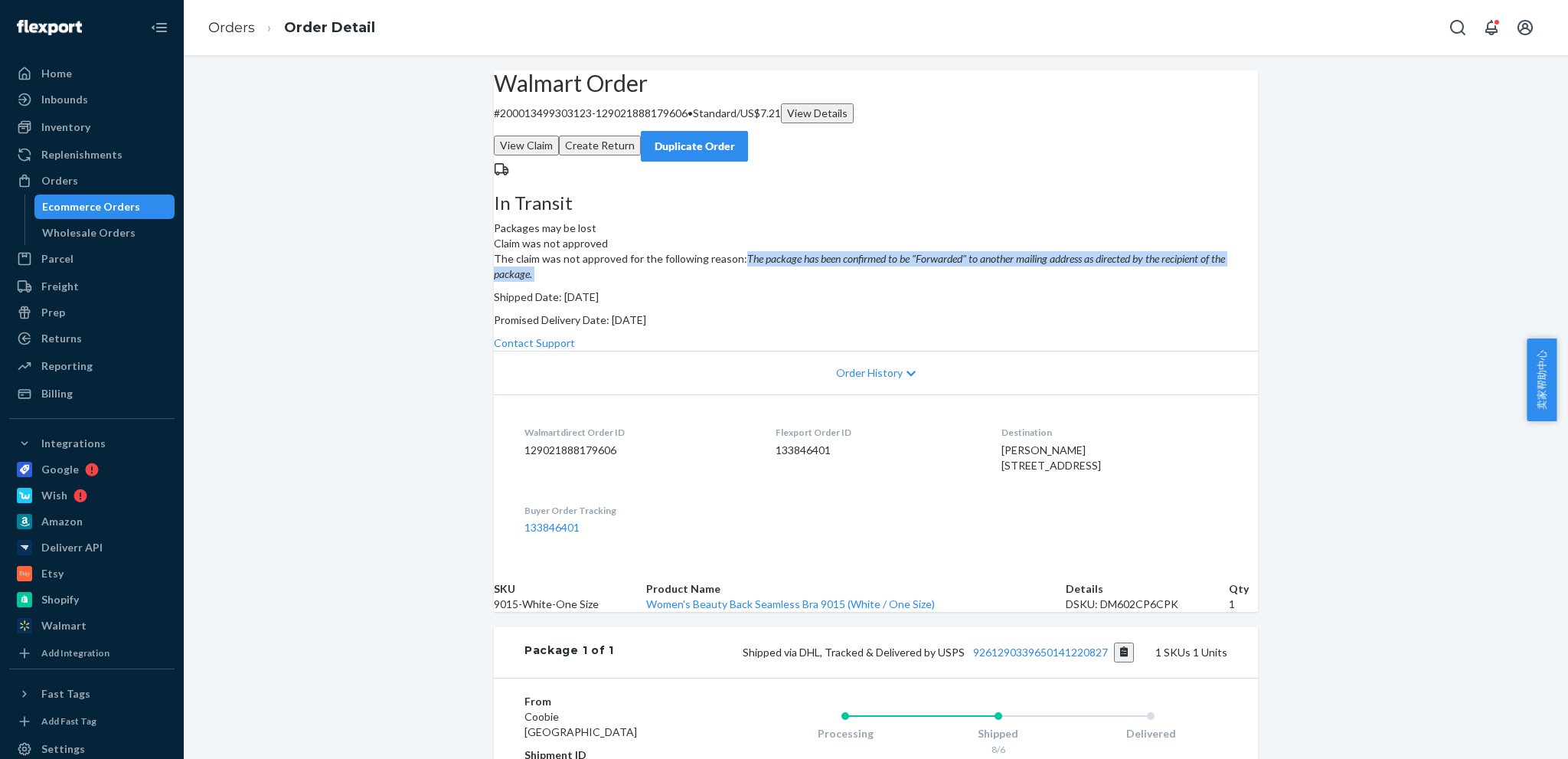
click at [913, 280] on em "The package has been confirmed to be "Forwarded" to another mailing address as …" at bounding box center [859, 266] width 731 height 29
click at [914, 280] on em "The package has been confirmed to be "Forwarded" to another mailing address as …" at bounding box center [859, 266] width 731 height 29
click at [675, 235] on div "In Transit Packages may be lost" at bounding box center [876, 198] width 764 height 74
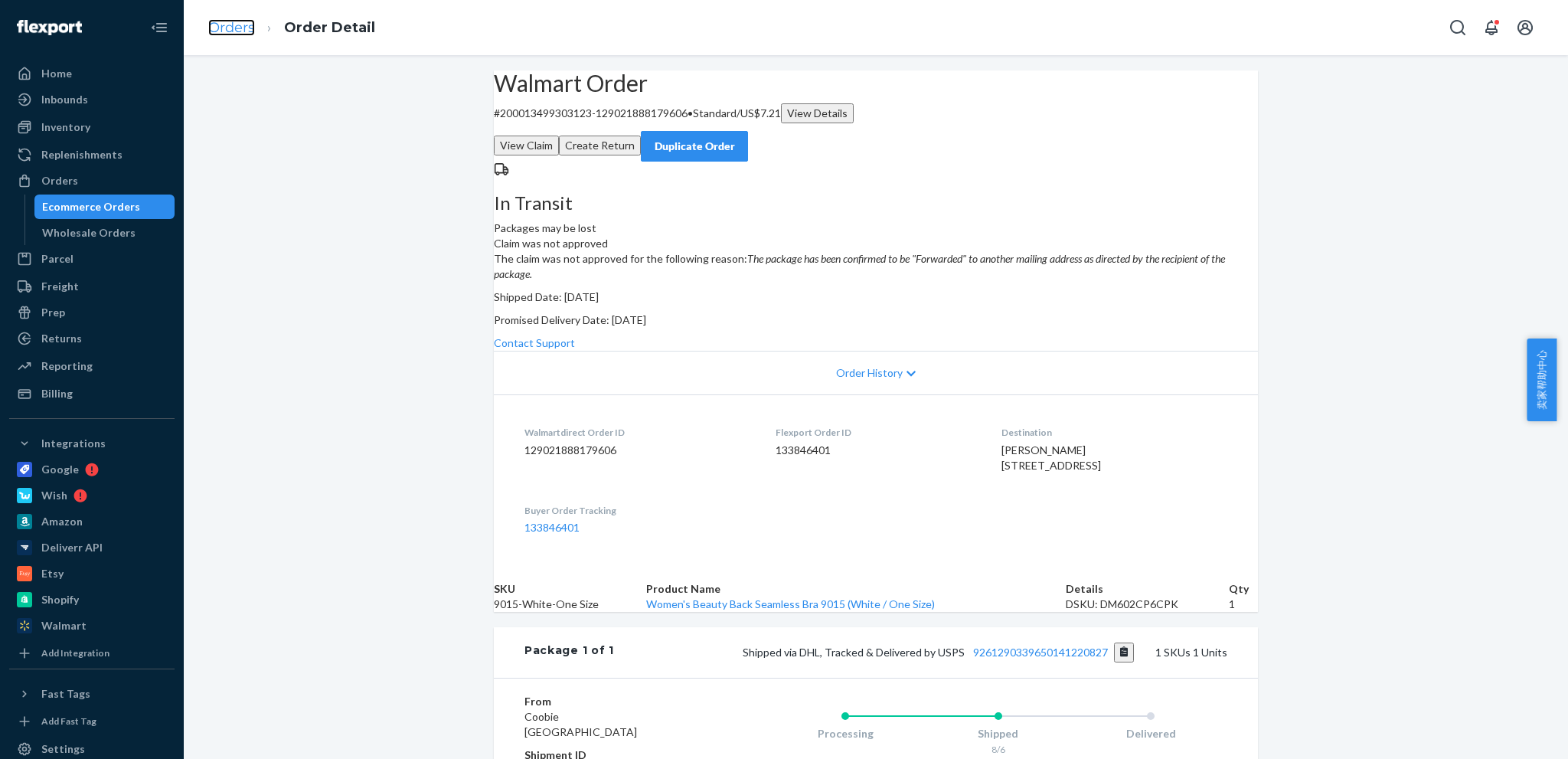
click at [230, 33] on link "Orders" at bounding box center [232, 28] width 47 height 17
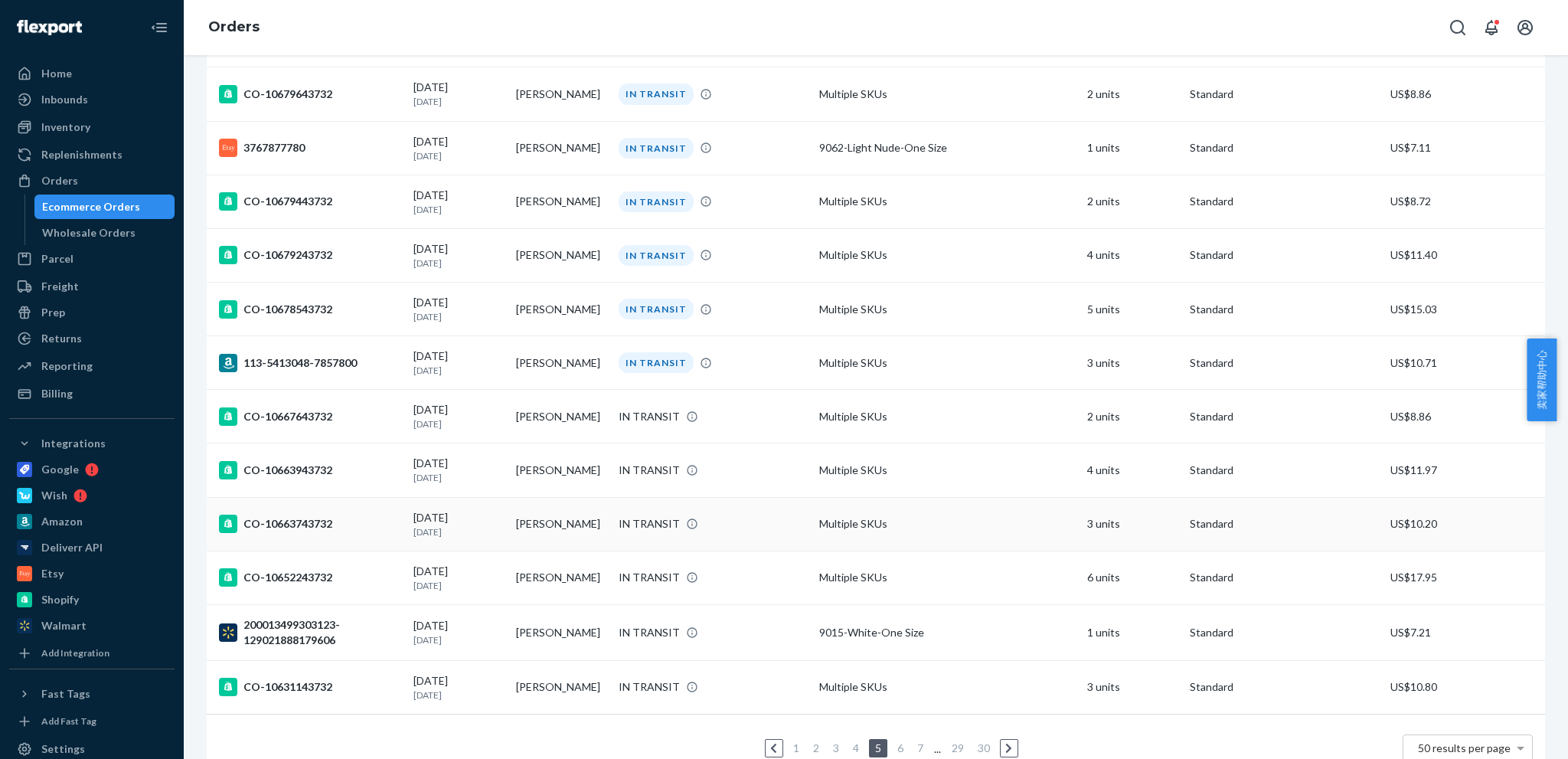
scroll to position [2229, 0]
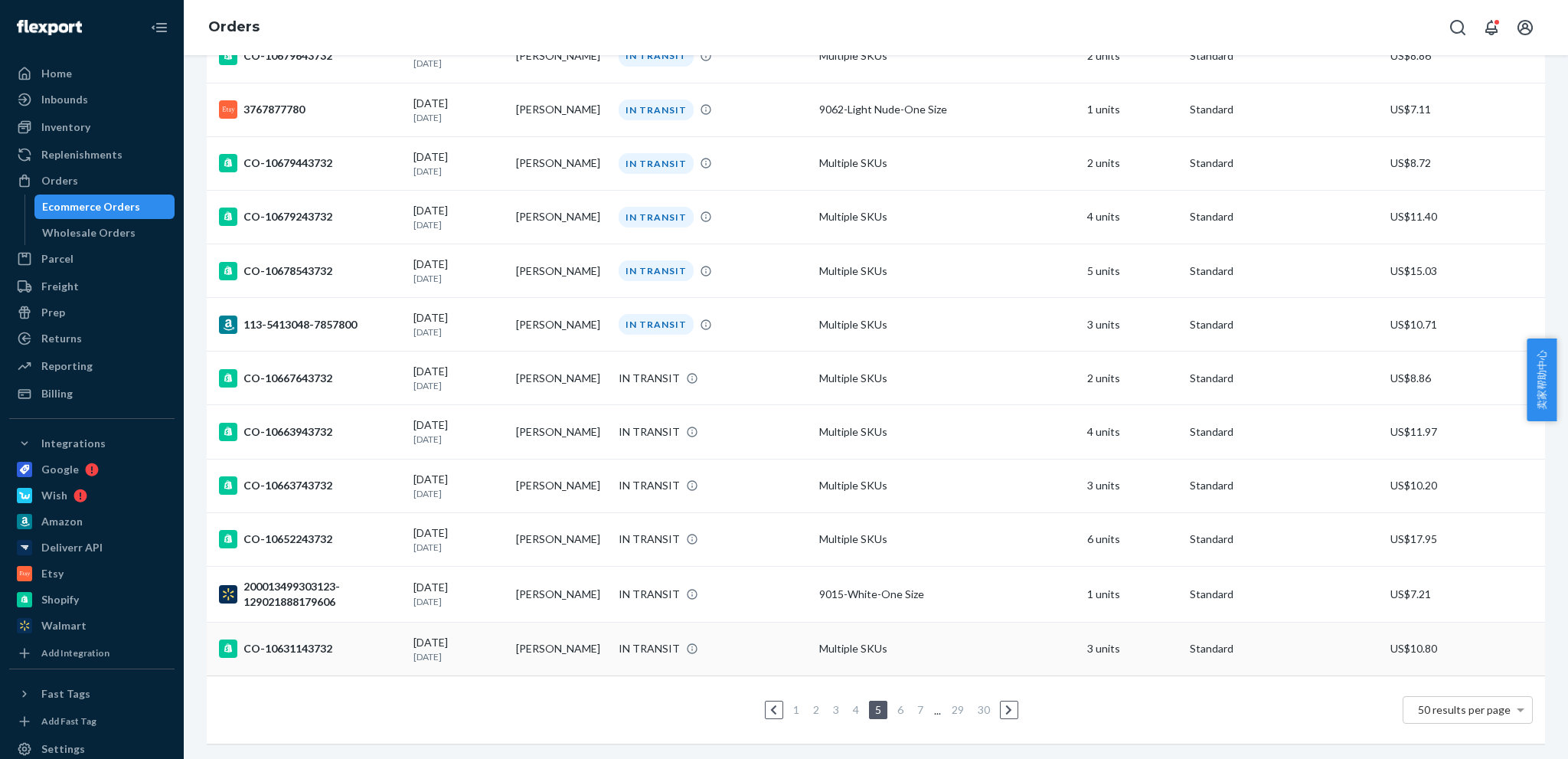
click at [282, 644] on div "CO-10631143732" at bounding box center [310, 649] width 182 height 19
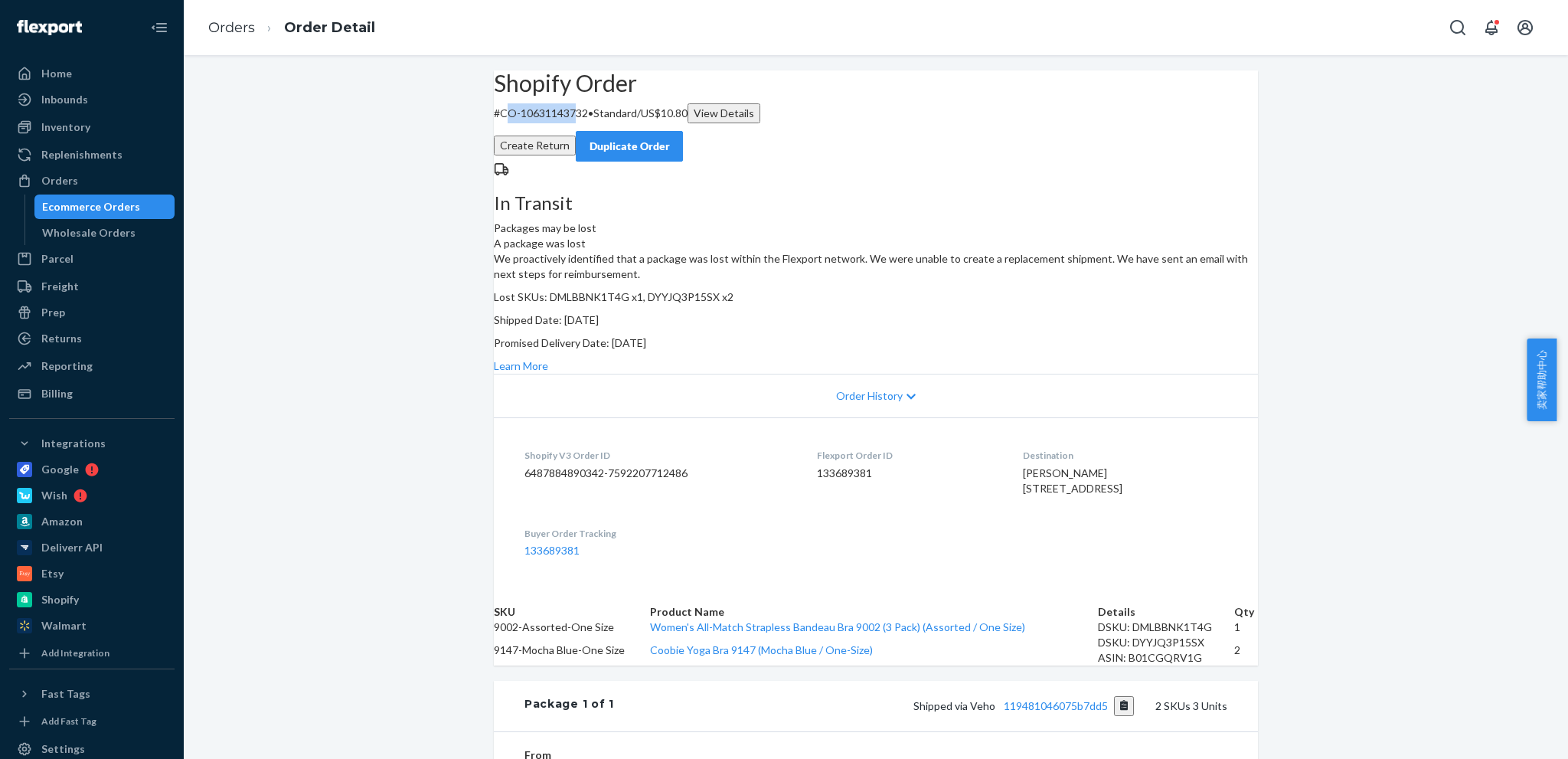
drag, startPoint x: 531, startPoint y: 146, endPoint x: 604, endPoint y: 143, distance: 73.1
click at [604, 124] on p "# CO-10631143732 • Standard / US$10.80 View Details" at bounding box center [876, 114] width 764 height 20
drag, startPoint x: 526, startPoint y: 149, endPoint x: 618, endPoint y: 154, distance: 92.1
click at [618, 124] on p "# CO-10631143732 • Standard / US$10.80 View Details" at bounding box center [876, 114] width 764 height 20
copy p "CO-10631143732"
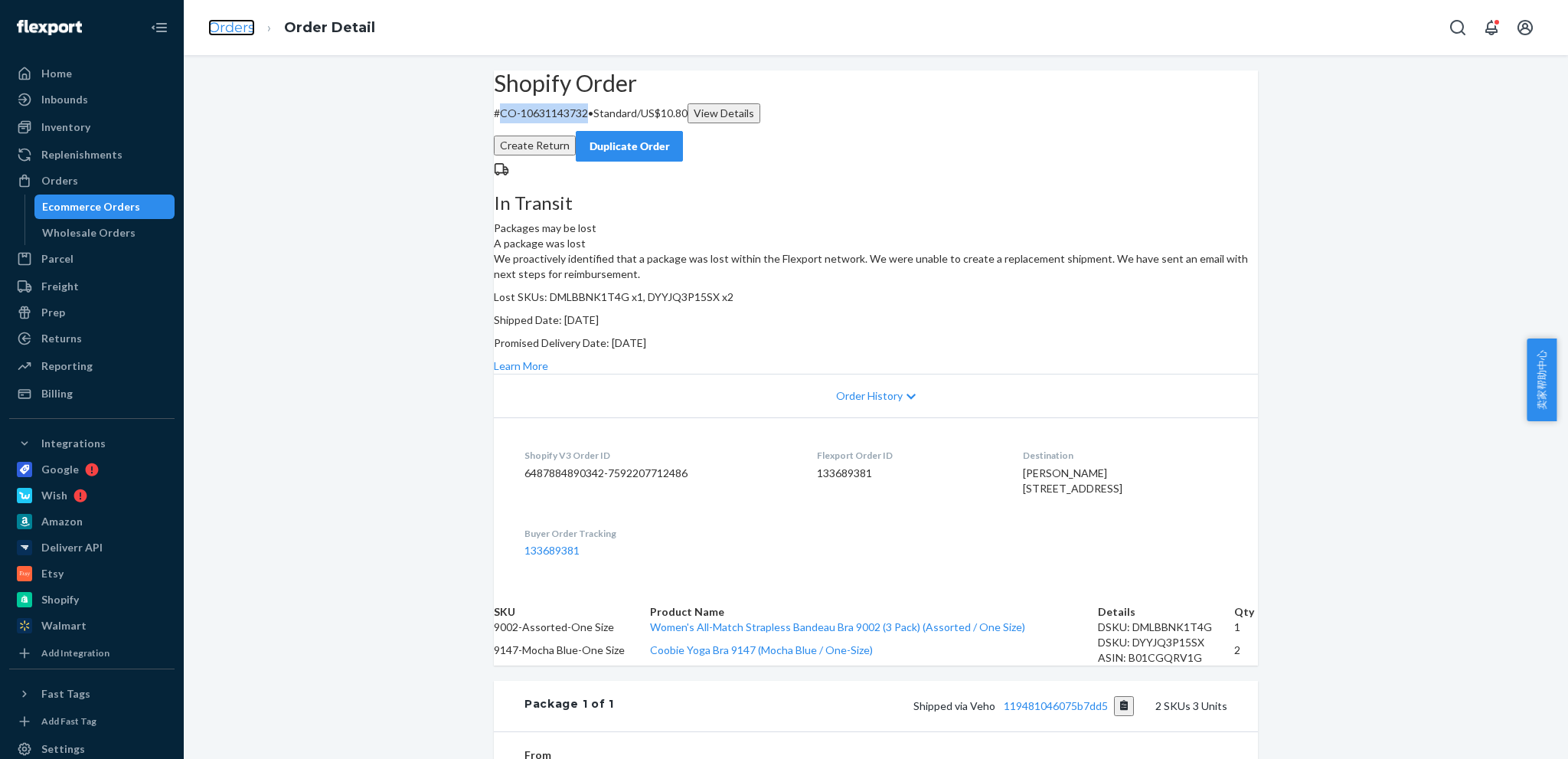
click at [221, 32] on link "Orders" at bounding box center [232, 28] width 47 height 17
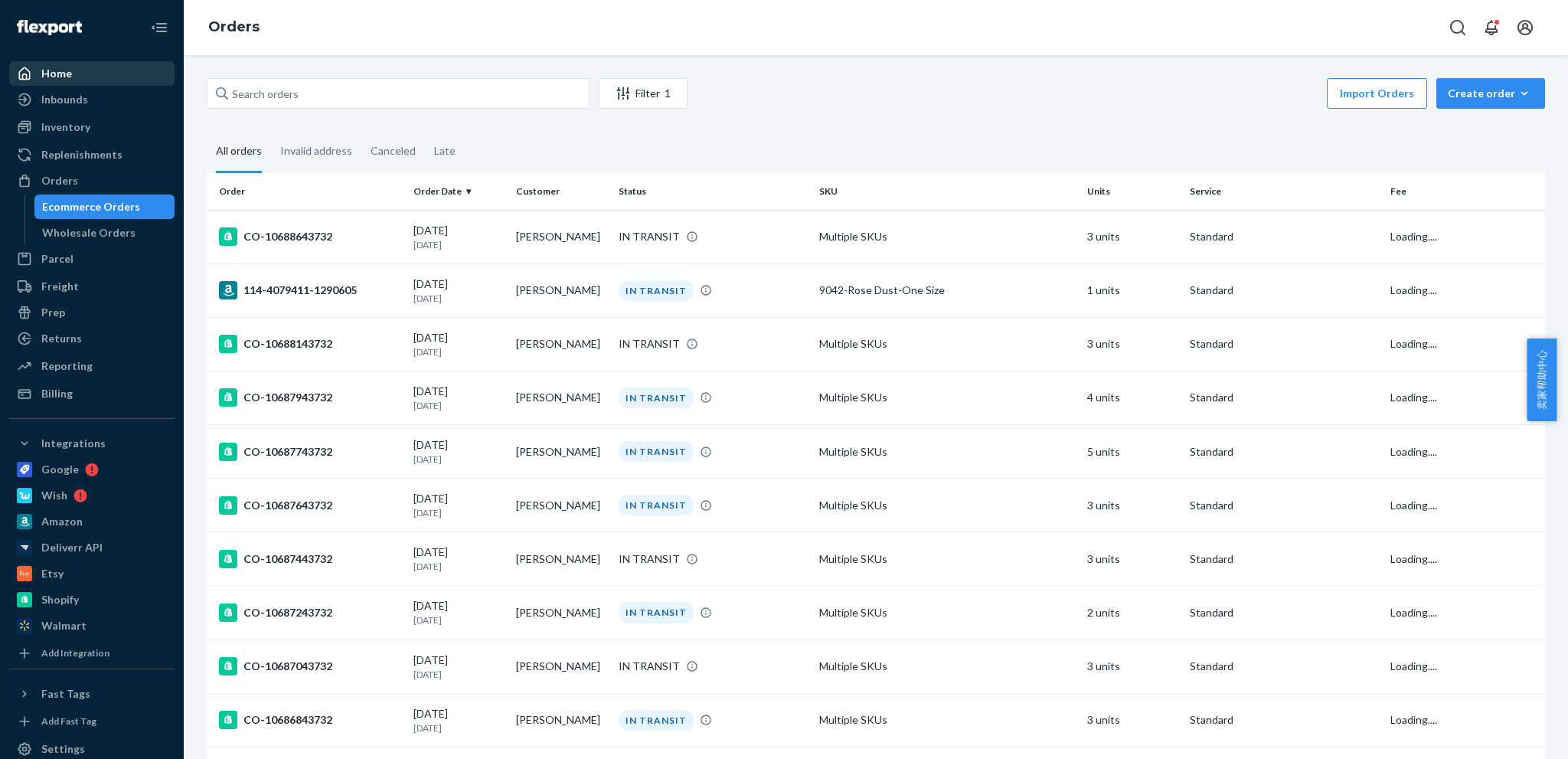
click at [49, 79] on div "Home" at bounding box center [57, 73] width 31 height 15
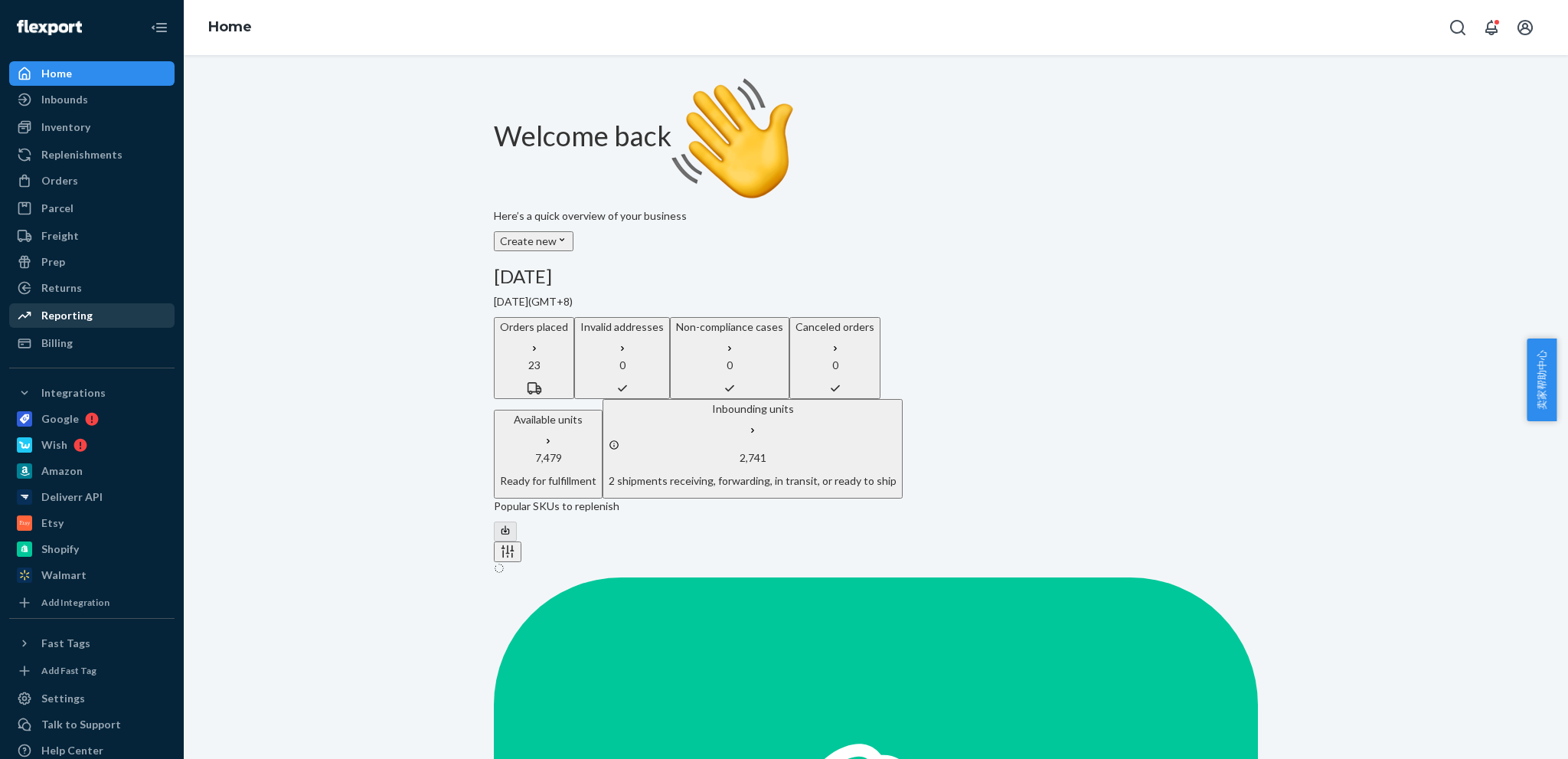
click at [67, 317] on div "Reporting" at bounding box center [67, 316] width 51 height 15
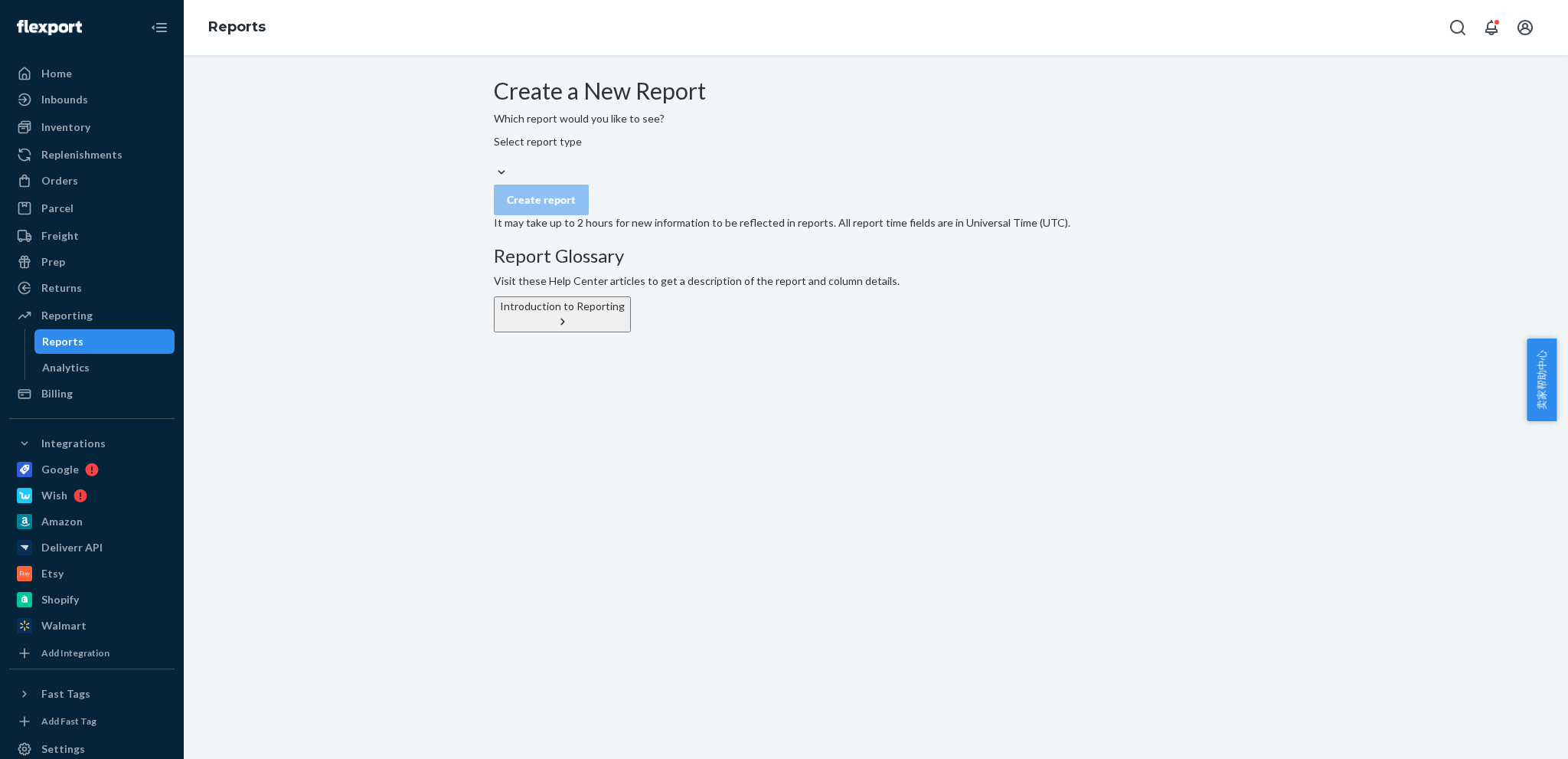
click at [650, 177] on div "Select report type" at bounding box center [876, 158] width 764 height 47
click at [425, 333] on div "Create a New Report Which report would you like to see? Select report type Crea…" at bounding box center [875, 307] width 1361 height 459
click at [732, 180] on div "Select report type" at bounding box center [876, 158] width 764 height 47
click at [1125, 301] on div "Create a New Report Which report would you like to see? Select report type Crea…" at bounding box center [876, 205] width 764 height 254
click at [1425, 288] on div "Create a New Report Which report would you like to see? Select report type Crea…" at bounding box center [875, 307] width 1361 height 459
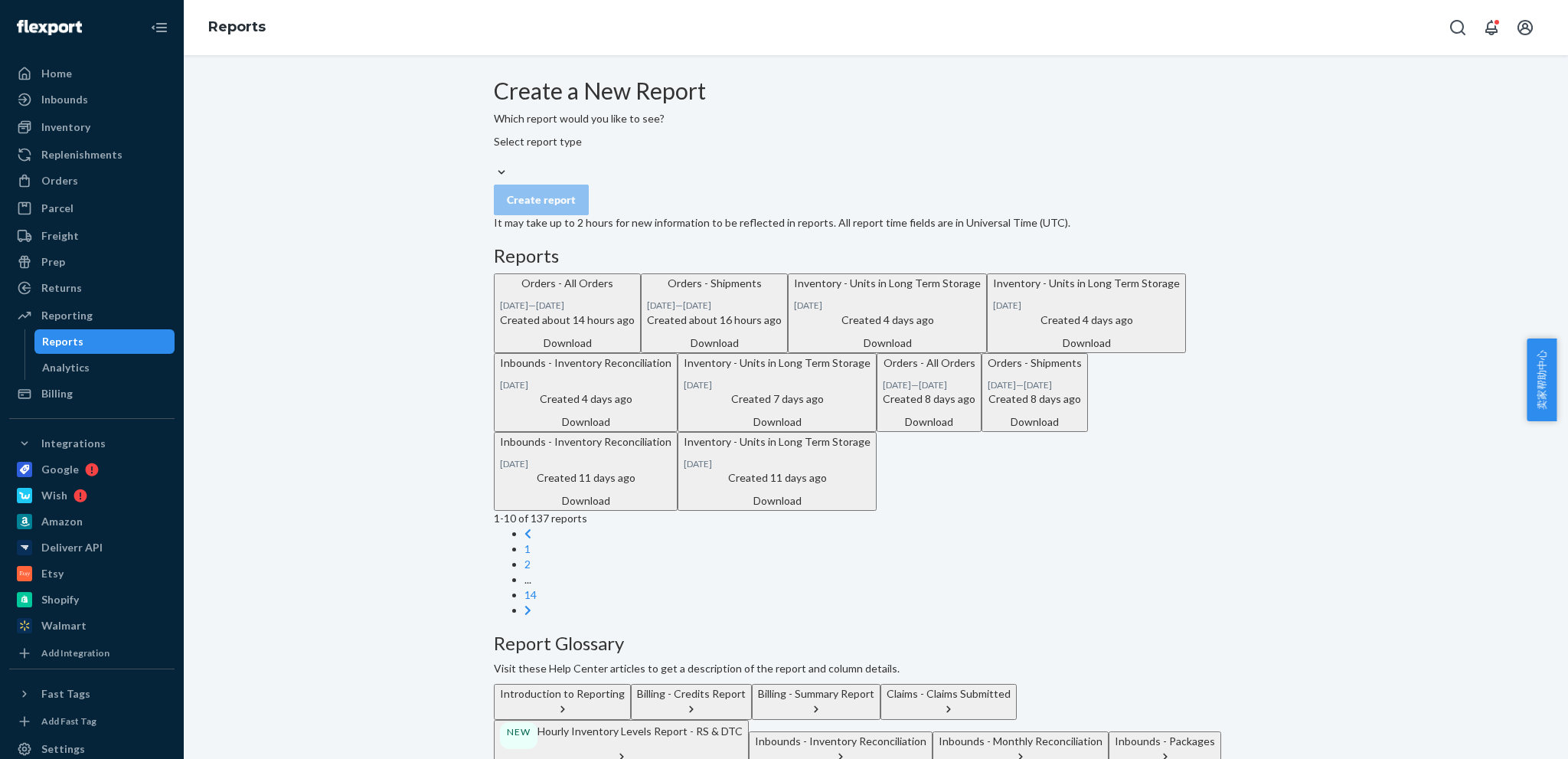
click at [1482, 432] on div "Create a New Report Which report would you like to see? Select report type Crea…" at bounding box center [875, 584] width 1361 height 1012
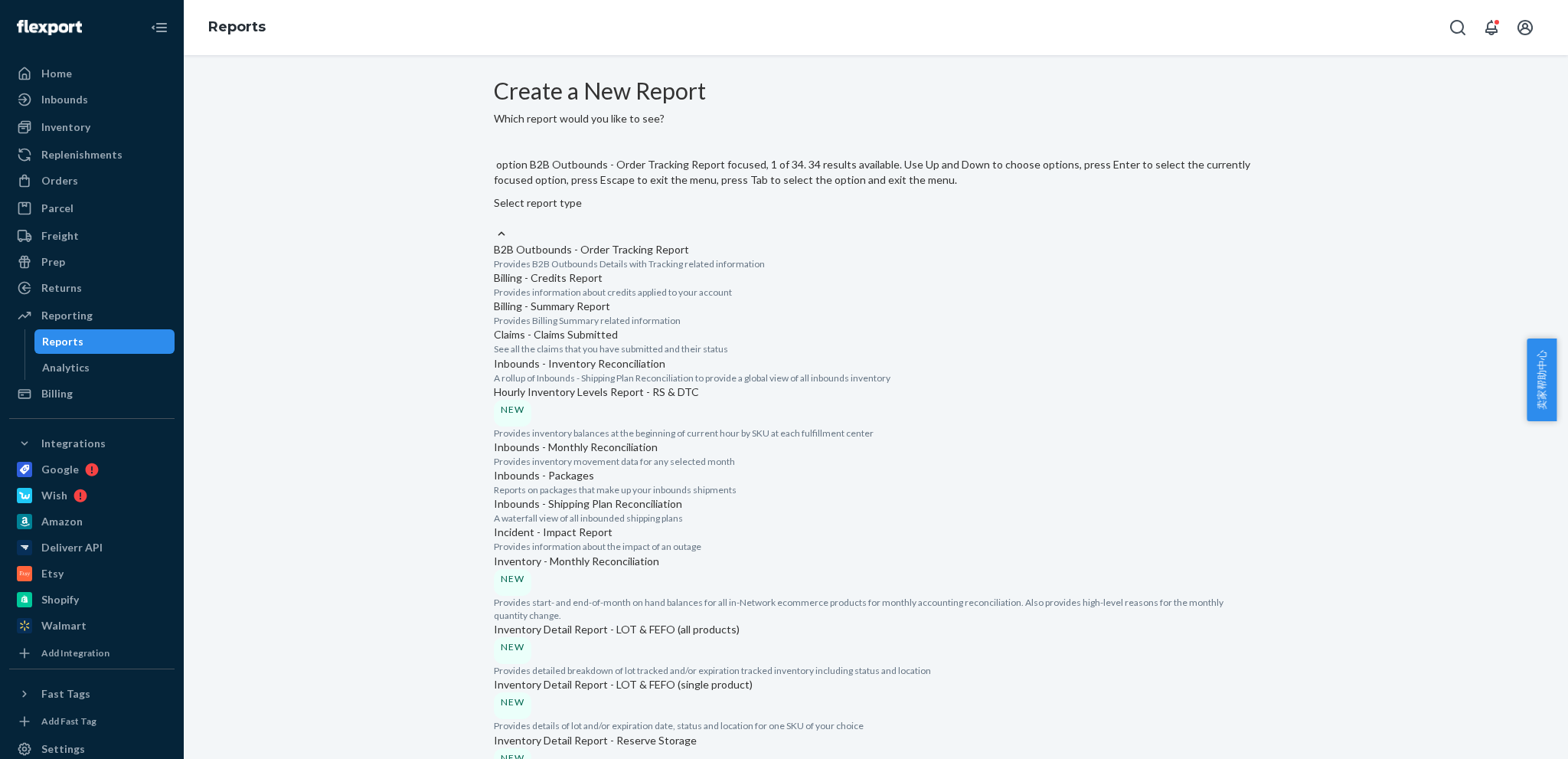
click at [611, 195] on div "Select report type" at bounding box center [876, 211] width 764 height 31
click at [496, 211] on input "option B2B Outbounds - Order Tracking Report focused, 1 of 34. 34 results avail…" at bounding box center [495, 219] width 2 height 15
click at [496, 226] on input "option Inventory - Units in Long Term Storage focused, 19 of 34. 34 results ava…" at bounding box center [495, 219] width 2 height 15
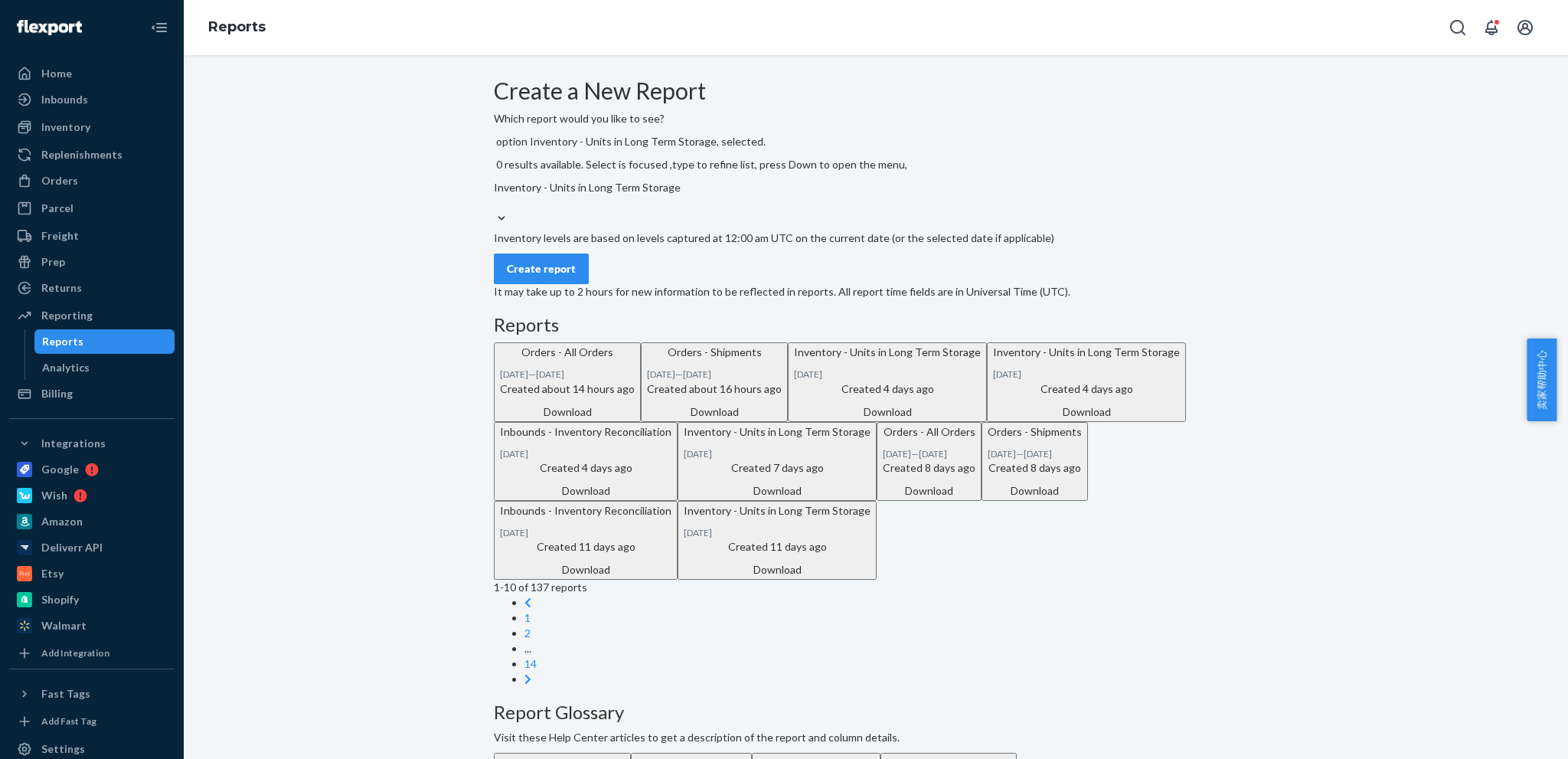
click at [556, 276] on div "Create report" at bounding box center [541, 269] width 69 height 15
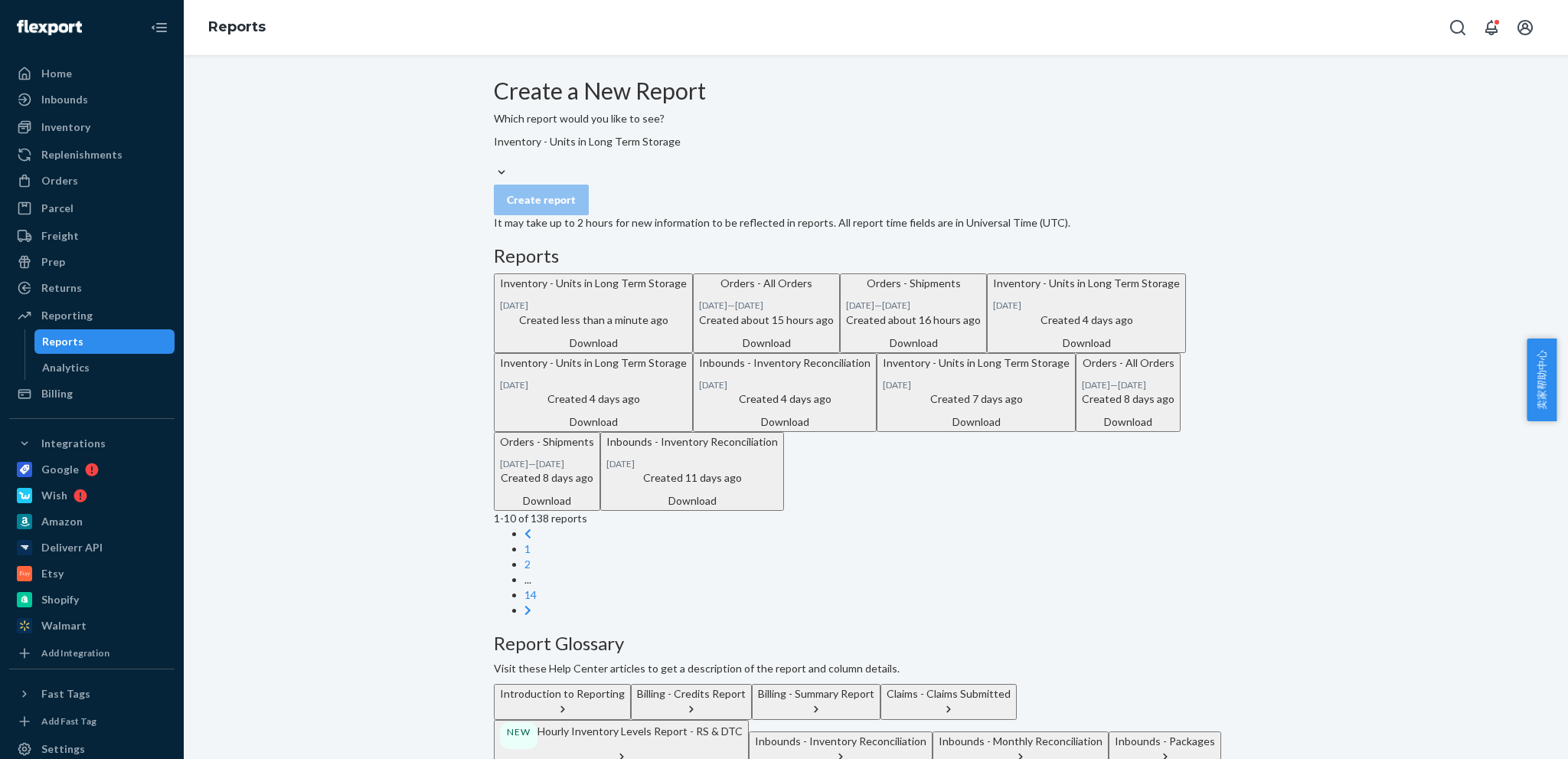
click at [687, 351] on div "Download" at bounding box center [594, 343] width 187 height 15
